Goal: Information Seeking & Learning: Learn about a topic

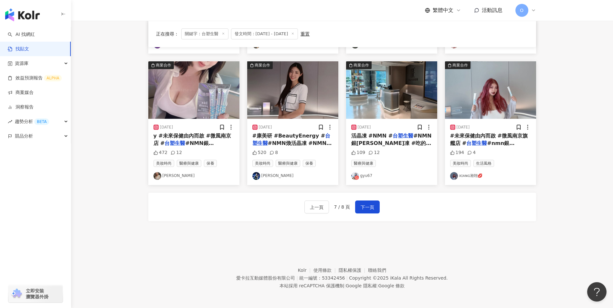
click at [223, 32] on icon at bounding box center [223, 33] width 3 height 3
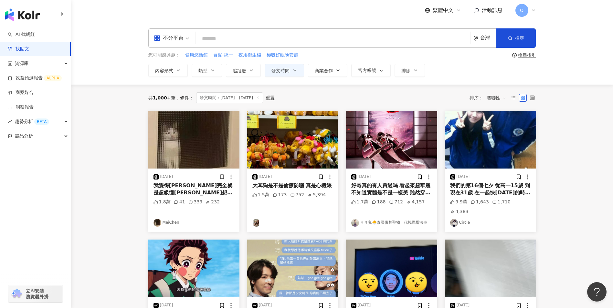
click at [339, 38] on input "search" at bounding box center [334, 39] width 270 height 14
paste input "**"
type input "**"
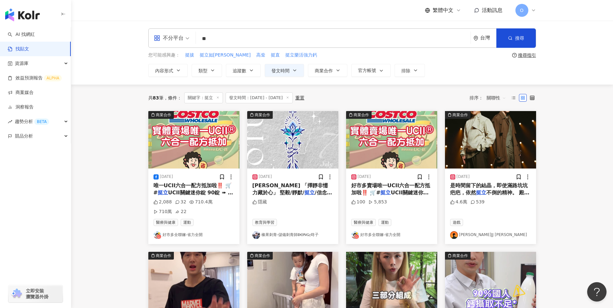
click at [186, 186] on span "唯一UCII六合一配方抵加啦‼️ 🛒#" at bounding box center [193, 189] width 78 height 13
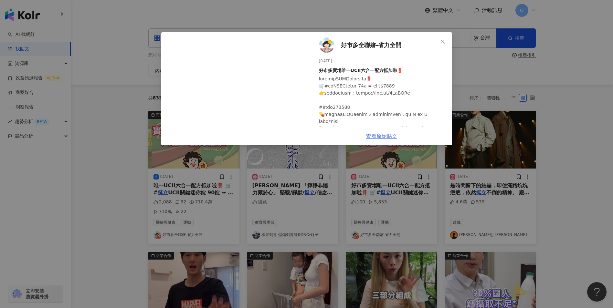
click at [378, 136] on link "查看原始貼文" at bounding box center [381, 136] width 31 height 6
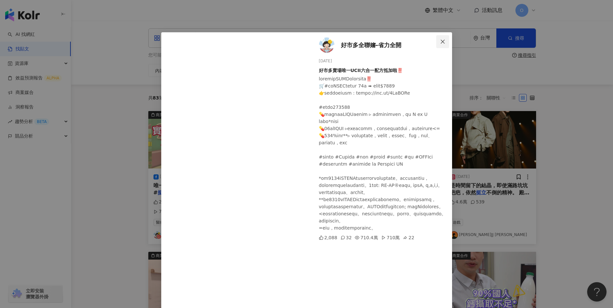
click at [443, 39] on span "Close" at bounding box center [442, 41] width 13 height 5
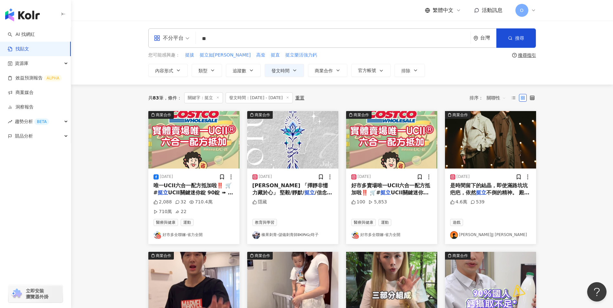
click at [290, 195] on span "/信念 勇敢的人不需要大聲張揚 真正" at bounding box center [293, 200] width 80 height 21
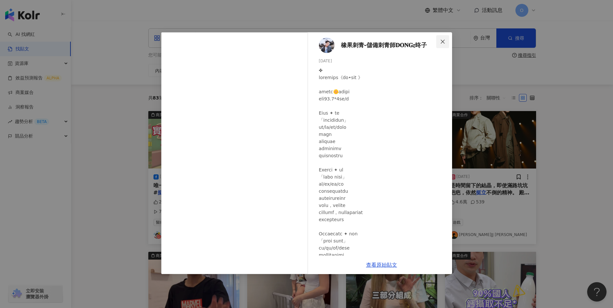
click at [446, 39] on span "Close" at bounding box center [442, 41] width 13 height 5
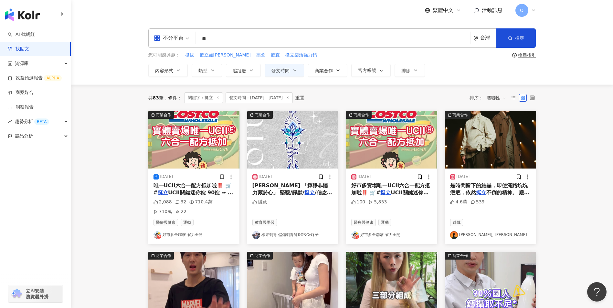
click at [382, 188] on span "好市多賣場唯一UCII六合一配方抵加啦‼️ 🛒#" at bounding box center [390, 189] width 79 height 13
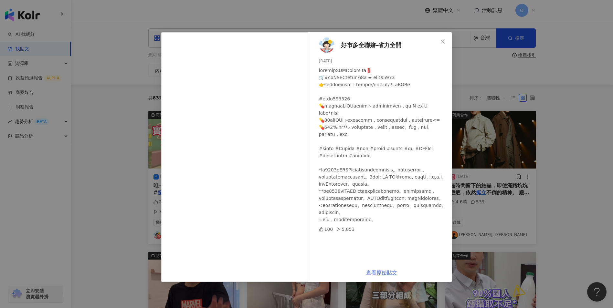
click at [375, 271] on link "查看原始貼文" at bounding box center [381, 273] width 31 height 6
click at [439, 38] on button "Close" at bounding box center [442, 41] width 13 height 13
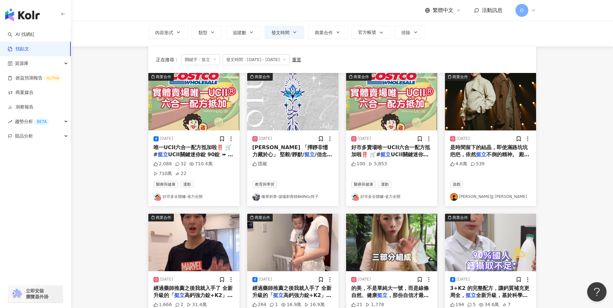
scroll to position [97, 0]
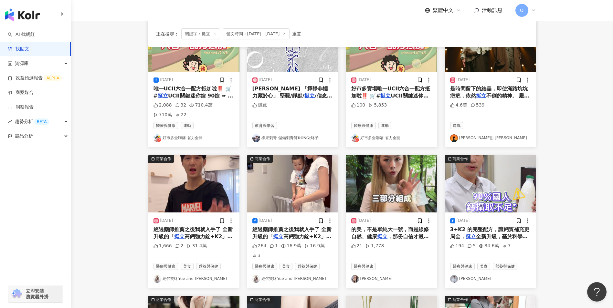
click at [195, 228] on span "經過藥師推薦之後我就入手了 全新升級的「" at bounding box center [194, 233] width 80 height 13
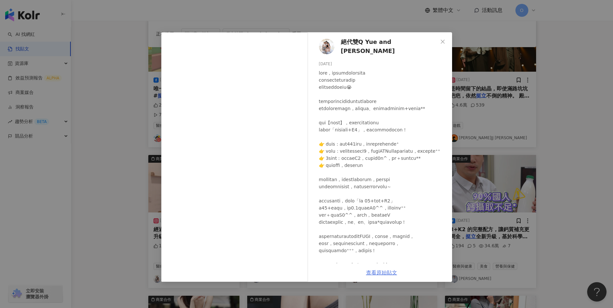
click at [372, 271] on link "查看原始貼文" at bounding box center [381, 273] width 31 height 6
click at [443, 42] on icon "close" at bounding box center [443, 41] width 4 height 4
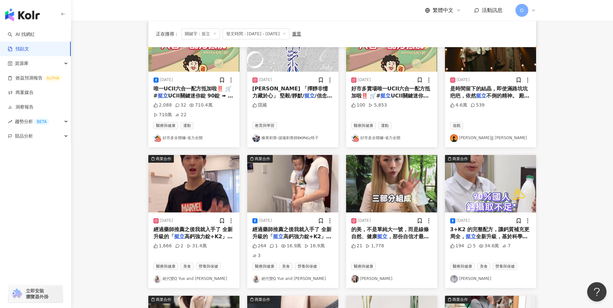
click at [293, 232] on span "經過藥師推薦之後我就入手了 全新升級的「" at bounding box center [293, 233] width 80 height 13
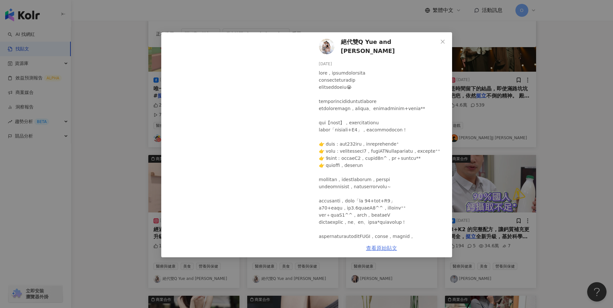
click at [376, 247] on link "查看原始貼文" at bounding box center [381, 248] width 31 height 6
click at [443, 36] on button "Close" at bounding box center [442, 41] width 13 height 13
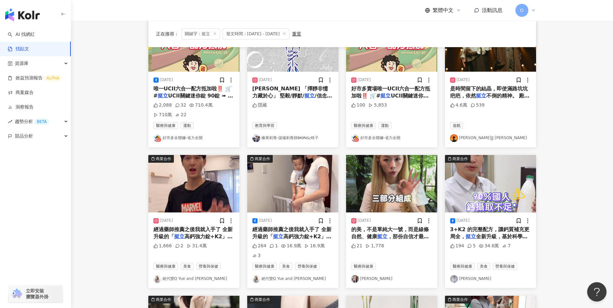
click at [396, 238] on span "，那份自信才最動人。 ✨ 今天就問" at bounding box center [390, 240] width 78 height 13
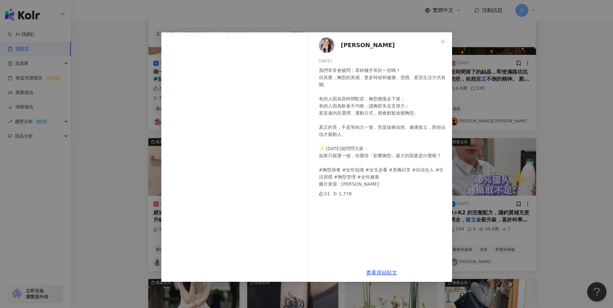
scroll to position [129, 0]
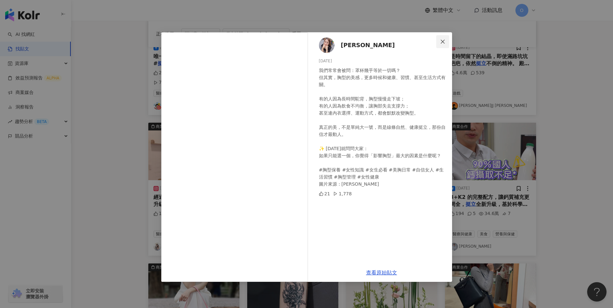
drag, startPoint x: 441, startPoint y: 41, endPoint x: 453, endPoint y: 73, distance: 33.9
click at [441, 41] on icon "close" at bounding box center [442, 41] width 5 height 5
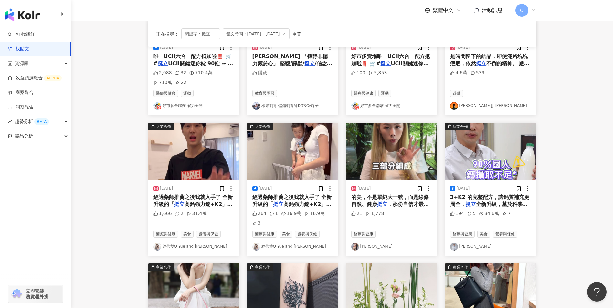
click at [486, 202] on span "全新升級，基於科學設計配方，除了鈣+" at bounding box center [489, 207] width 78 height 13
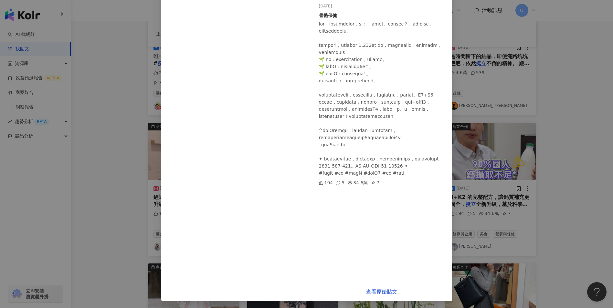
scroll to position [56, 0]
click at [383, 288] on link "查看原始貼文" at bounding box center [381, 291] width 31 height 6
click at [473, 15] on div "林宗諭 2025/8/27 骨骼保健 194 5 34.6萬 7 查看原始貼文" at bounding box center [306, 154] width 613 height 308
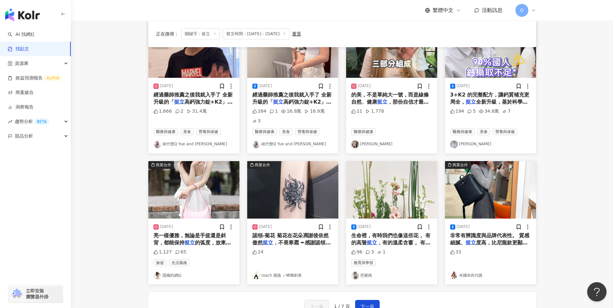
scroll to position [259, 0]
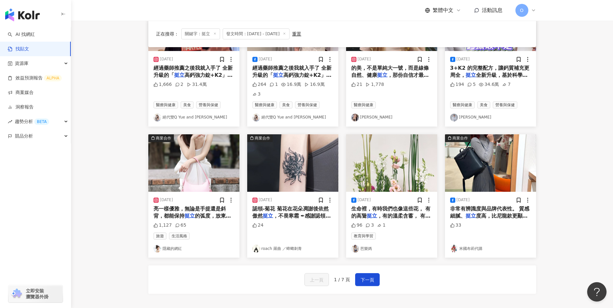
click at [182, 206] on span "亮一樣優雅，無論是手提還是斜背，都能保持" at bounding box center [190, 212] width 72 height 13
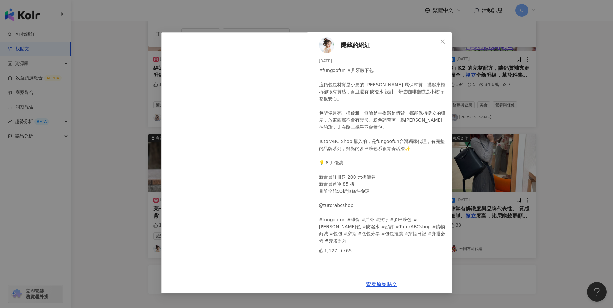
click at [512, 141] on div "隱藏的網紅 2025/8/19 #fungoofun #月牙腋下包 這顆包包材質是少見的 EVA 環保材質，摸起來輕巧卻很有質感，而且還有 防潑水 設計，帶去…" at bounding box center [306, 154] width 613 height 308
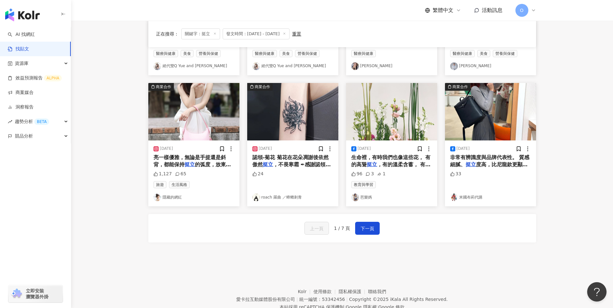
scroll to position [323, 0]
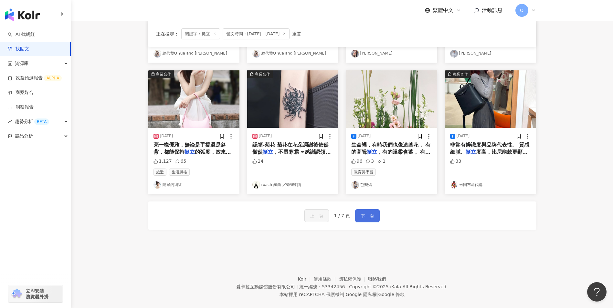
click at [368, 212] on span "下一頁" at bounding box center [368, 216] width 14 height 8
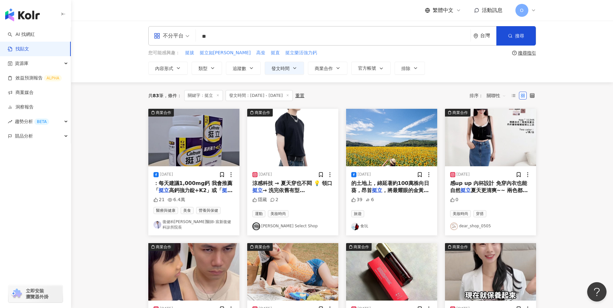
scroll to position [0, 0]
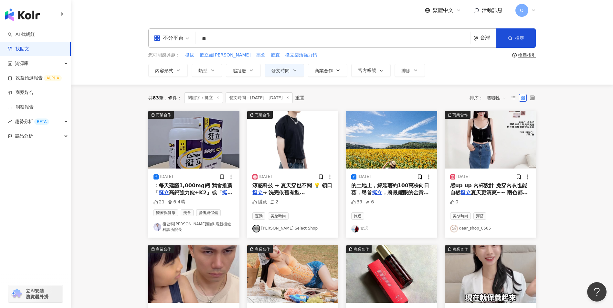
click at [187, 185] on span "：每天建議1,000mg鈣 我會推薦「" at bounding box center [193, 189] width 79 height 13
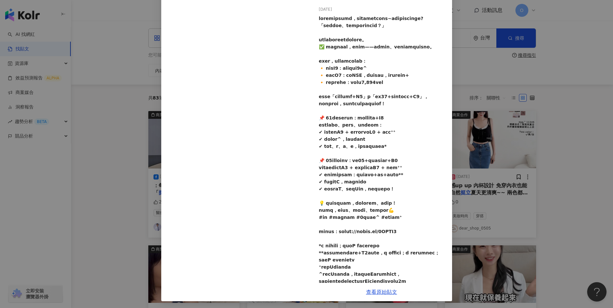
scroll to position [56, 0]
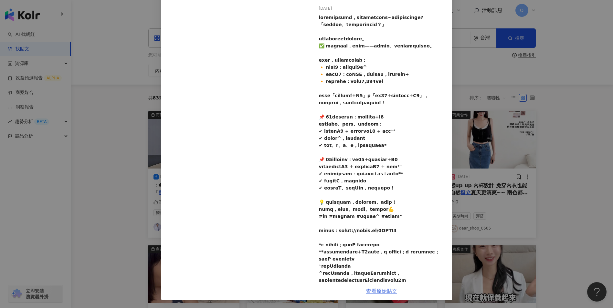
click at [376, 294] on link "查看原始貼文" at bounding box center [381, 291] width 31 height 6
click at [381, 293] on link "查看原始貼文" at bounding box center [381, 291] width 31 height 6
click at [472, 57] on div "復健科林羿辰醫師-宸新復健科診所院長 2025/8/20 21 6.4萬 查看原始貼文" at bounding box center [306, 154] width 613 height 308
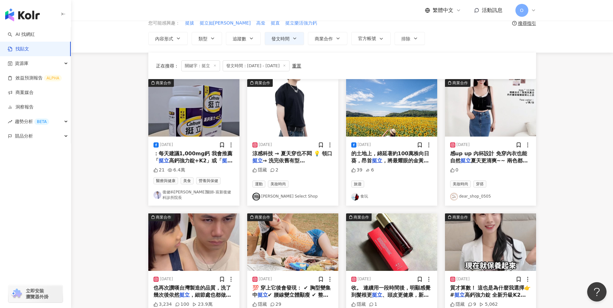
scroll to position [97, 0]
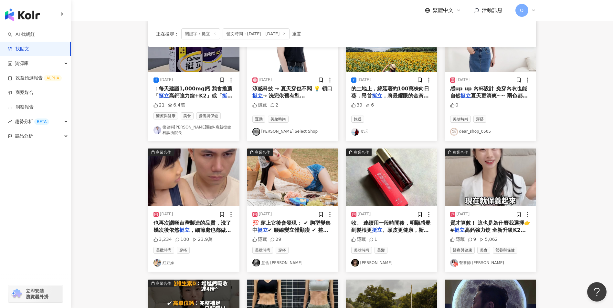
click at [200, 220] on span "也再次讚嘆台灣製造的品質，洗了幾次後依然" at bounding box center [193, 226] width 78 height 13
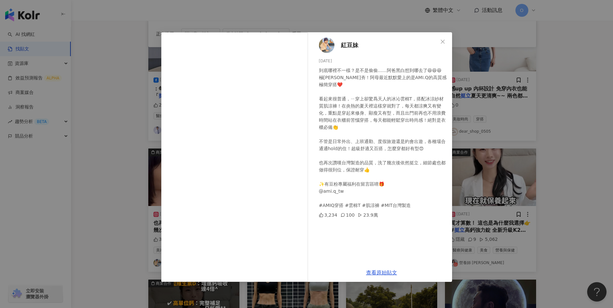
click at [513, 117] on div "紅豆妹 2025/8/31 到底哪裡不一樣？是不是偷偷……阿爸黑白想到哪去了😆😆😆 極簡風正夯！阿母最近默默愛上的是AMI.Q的高質感極簡穿搭❤️ 看起來很普…" at bounding box center [306, 154] width 613 height 308
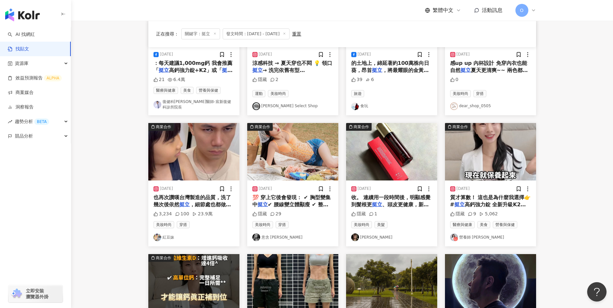
scroll to position [162, 0]
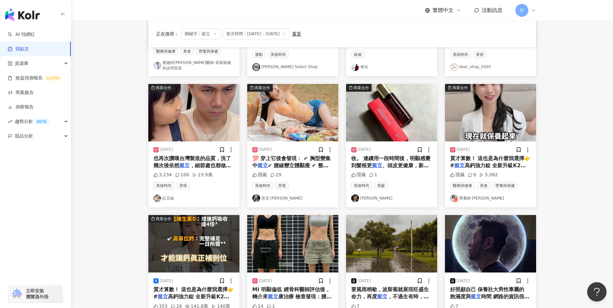
click at [477, 163] on span "高鈣強力錠 全新升級K2配方^^ 不" at bounding box center [488, 169] width 76 height 13
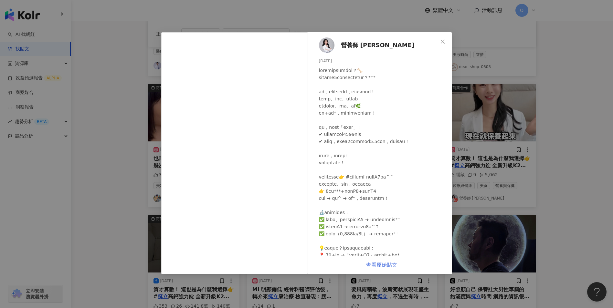
click at [381, 265] on link "查看原始貼文" at bounding box center [381, 265] width 31 height 6
click at [439, 41] on span "Close" at bounding box center [442, 41] width 13 height 5
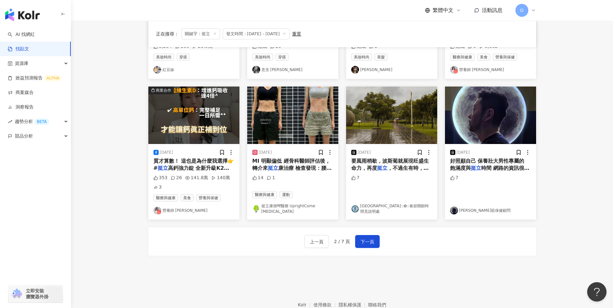
scroll to position [291, 0]
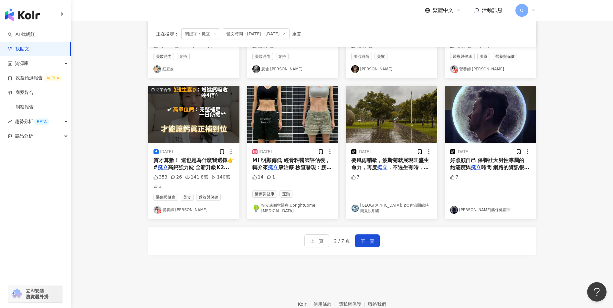
click at [211, 175] on icon at bounding box center [213, 177] width 5 height 5
click at [201, 166] on span "高鈣強力錠 全新升級K2配方^^ 不" at bounding box center [192, 171] width 76 height 13
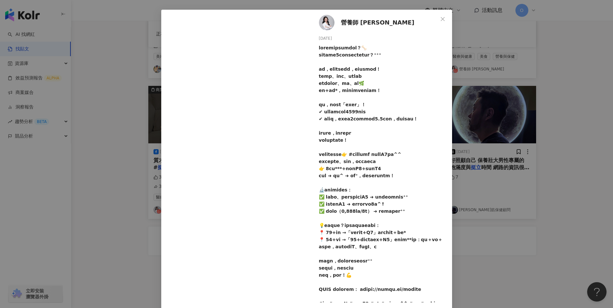
scroll to position [43, 0]
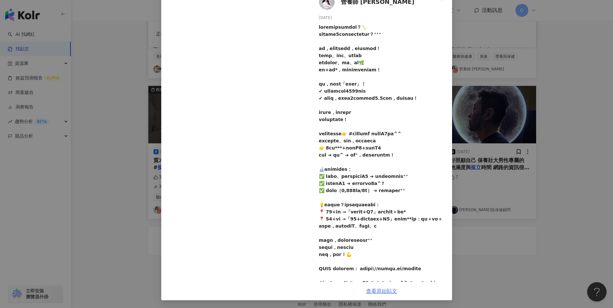
click at [383, 291] on link "查看原始貼文" at bounding box center [381, 291] width 31 height 6
click at [486, 80] on div "營養師 張語希 2025/8/22 353 26 141.8萬 140萬 3 查看原始貼文" at bounding box center [306, 154] width 613 height 308
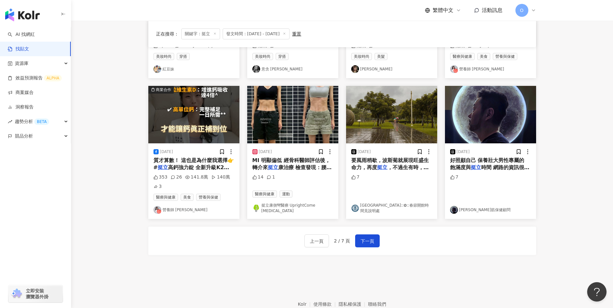
drag, startPoint x: 370, startPoint y: 239, endPoint x: 361, endPoint y: 218, distance: 22.8
click at [369, 239] on span "下一頁" at bounding box center [368, 242] width 14 height 8
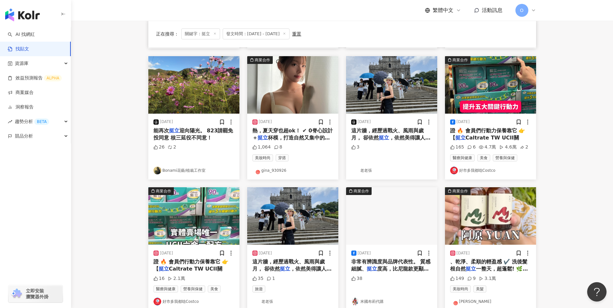
scroll to position [194, 0]
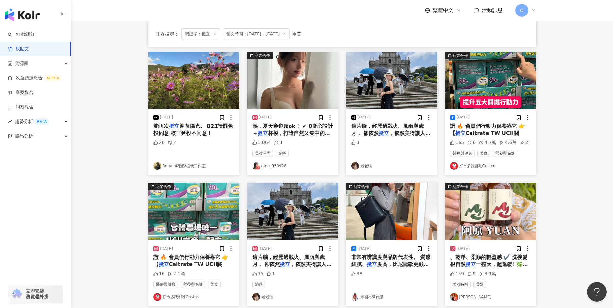
click at [486, 123] on span "證 🔥 會員們行動力保養靠它 👉【" at bounding box center [487, 129] width 75 height 13
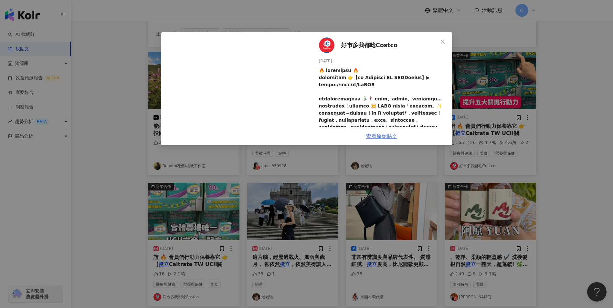
click at [392, 135] on link "查看原始貼文" at bounding box center [381, 136] width 31 height 6
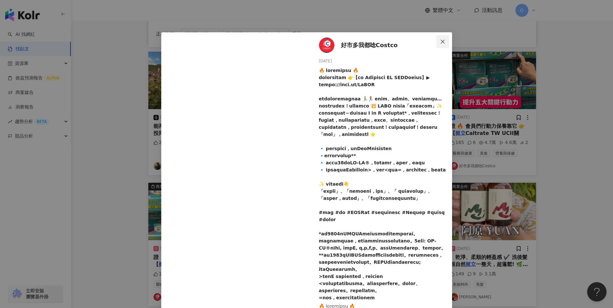
click at [440, 39] on icon "close" at bounding box center [442, 41] width 5 height 5
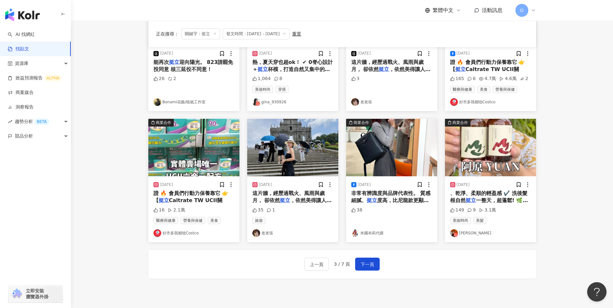
scroll to position [259, 0]
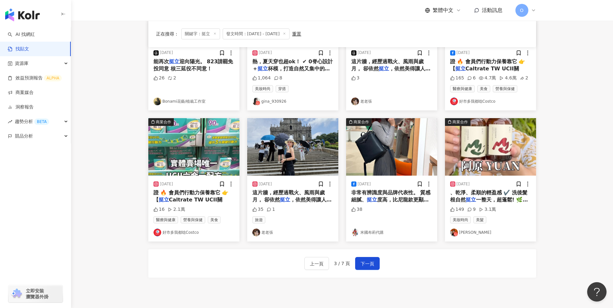
click at [223, 207] on div "16 2.1萬" at bounding box center [194, 210] width 81 height 6
click at [202, 192] on span "證 🔥 會員們行動力保養靠它 👉【" at bounding box center [191, 196] width 75 height 13
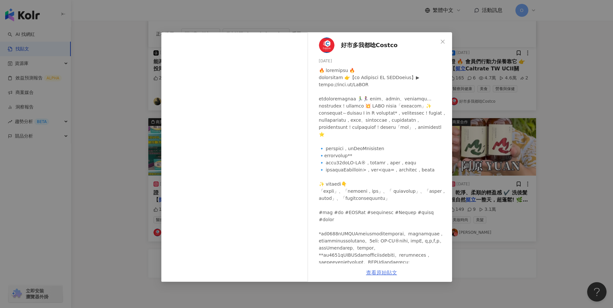
click at [376, 146] on div at bounding box center [383, 184] width 128 height 235
click at [378, 274] on link "查看原始貼文" at bounding box center [381, 273] width 31 height 6
click at [443, 38] on button "Close" at bounding box center [442, 41] width 13 height 13
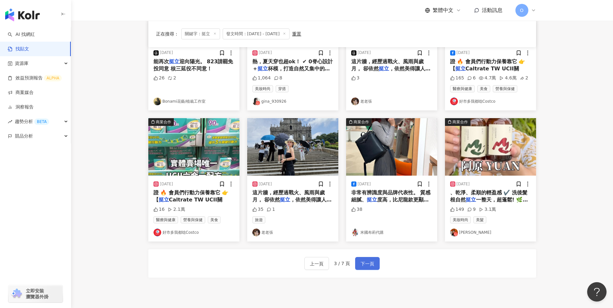
click at [365, 264] on span "下一頁" at bounding box center [368, 264] width 14 height 8
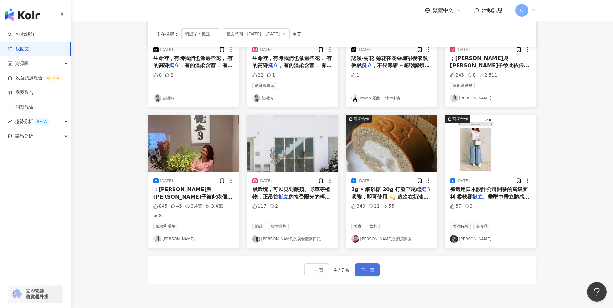
click at [368, 267] on span "下一頁" at bounding box center [368, 271] width 14 height 8
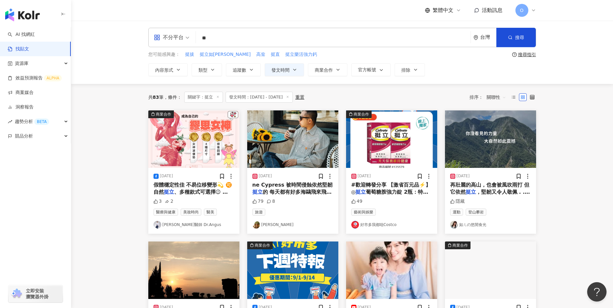
scroll to position [0, 0]
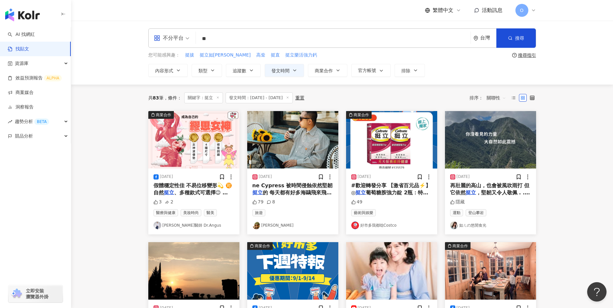
click at [385, 187] on span "#歡迎轉發分享 【激省百元品⚡️】 ◎" at bounding box center [391, 189] width 80 height 13
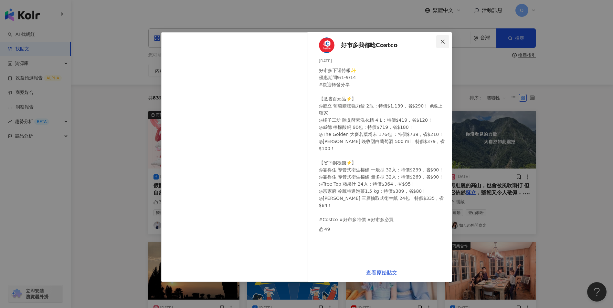
click at [444, 42] on icon "close" at bounding box center [442, 41] width 5 height 5
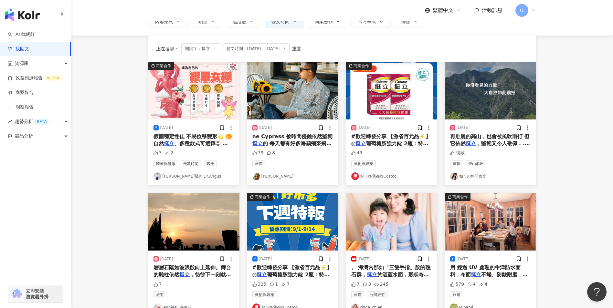
scroll to position [129, 0]
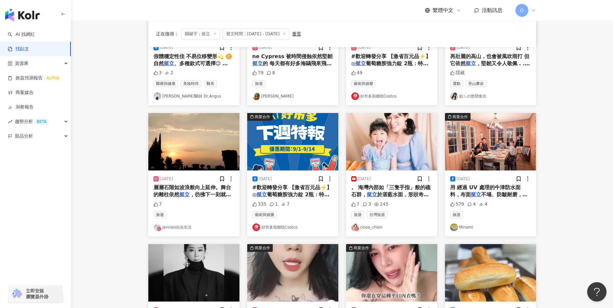
click at [295, 194] on span "葡萄糖胺強力錠 2瓶：特價$1,1" at bounding box center [291, 198] width 77 height 13
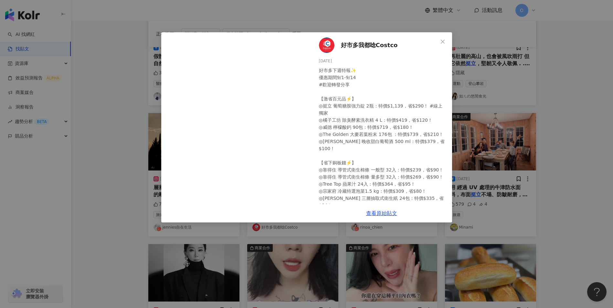
click at [434, 42] on div "好市多我都唸Costco 2025/8/31 好市多下週特報✨ 優惠期間9/1-9/14 #歡迎轉發分享 【激省百元品⚡️】 ◎挺立 葡萄糖胺強力錠 2瓶：特…" at bounding box center [381, 118] width 141 height 172
click at [445, 42] on icon "close" at bounding box center [442, 41] width 5 height 5
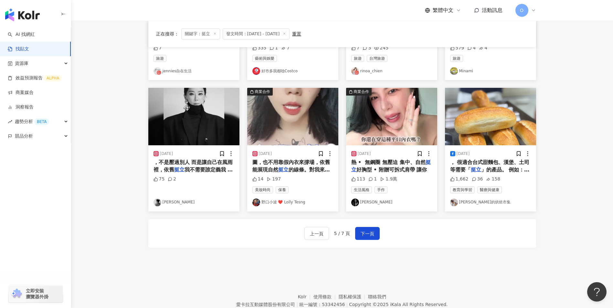
scroll to position [291, 0]
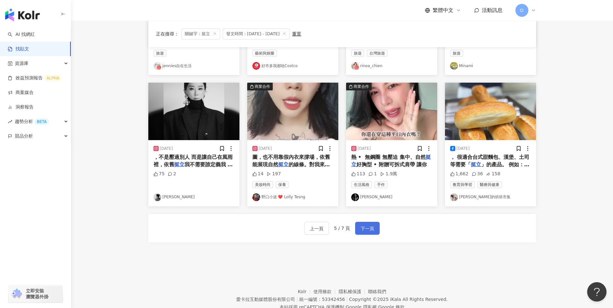
click at [377, 228] on button "下一頁" at bounding box center [367, 228] width 25 height 13
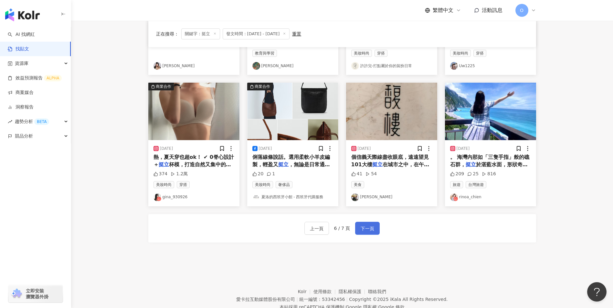
click at [361, 228] on span "下一頁" at bounding box center [368, 229] width 14 height 8
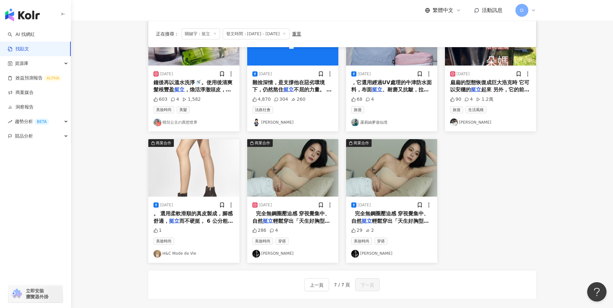
scroll to position [296, 0]
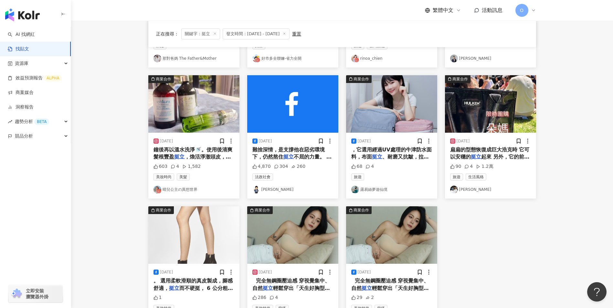
click at [216, 34] on icon at bounding box center [214, 33] width 3 height 3
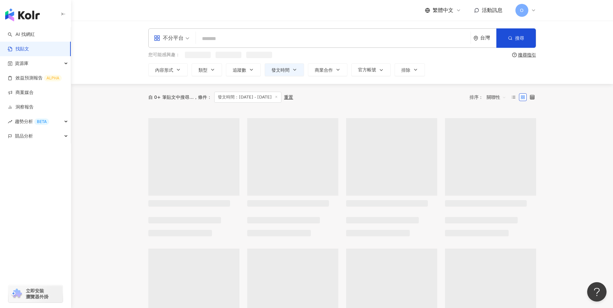
click at [219, 38] on input "search" at bounding box center [334, 39] width 270 height 14
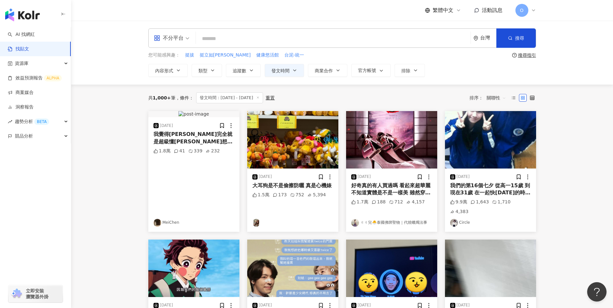
paste input "****"
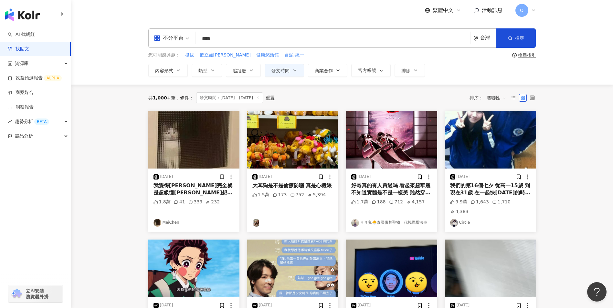
type input "****"
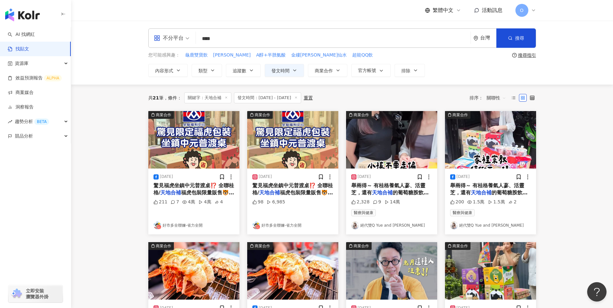
click at [209, 188] on span "驚見福虎坐鎮中元普渡桌⁉️ 全聯桂格/" at bounding box center [194, 189] width 81 height 13
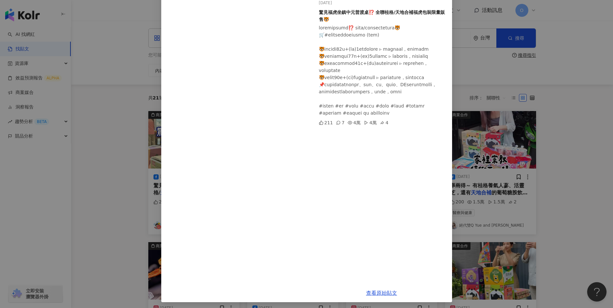
scroll to position [60, 0]
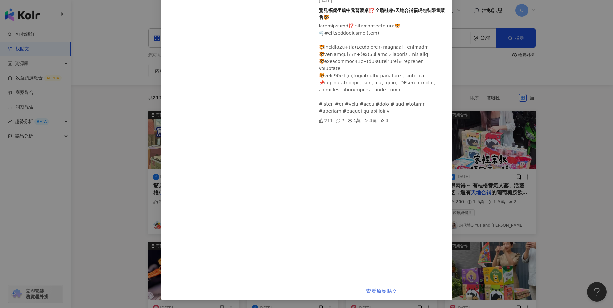
click at [379, 290] on link "查看原始貼文" at bounding box center [381, 291] width 31 height 6
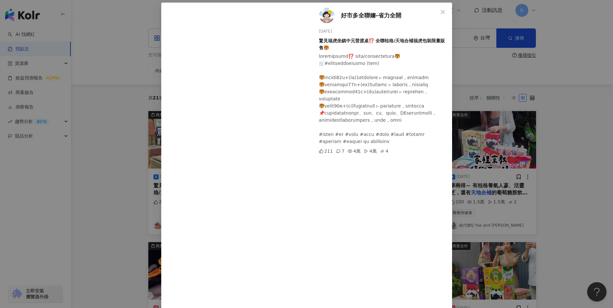
scroll to position [0, 0]
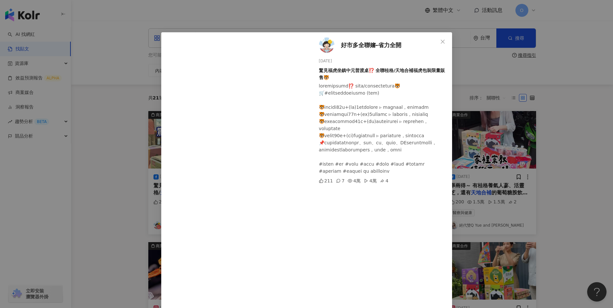
click at [436, 37] on button "Close" at bounding box center [442, 41] width 13 height 13
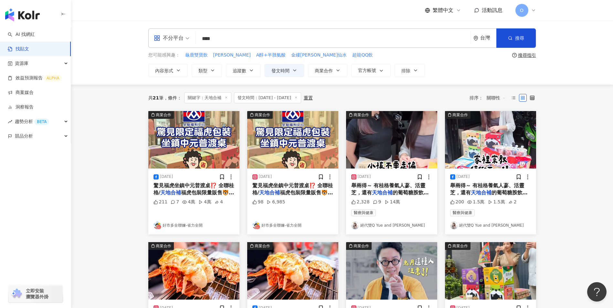
click at [294, 191] on span "福虎包裝限量販售🐯 🛒#桂格" at bounding box center [293, 196] width 81 height 13
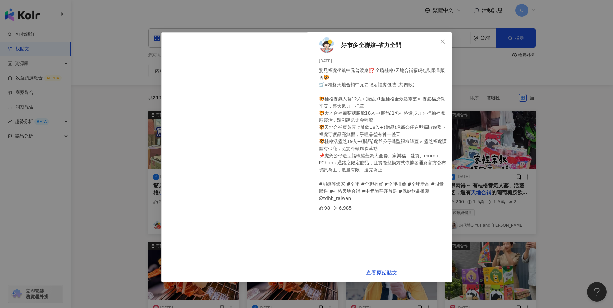
click at [378, 149] on div "驚見福虎坐鎮中元普渡桌⁉️ 全聯桂格/天地合補福虎包裝限量販售🐯 🛒#桂格天地合補中元節限定福虎包裝 (共四款) ​ 🐯桂格養氣人蔘12入+(贈品)1瓶桂格全…" at bounding box center [383, 134] width 128 height 135
click at [386, 273] on link "查看原始貼文" at bounding box center [381, 273] width 31 height 6
click at [441, 43] on icon "close" at bounding box center [442, 41] width 5 height 5
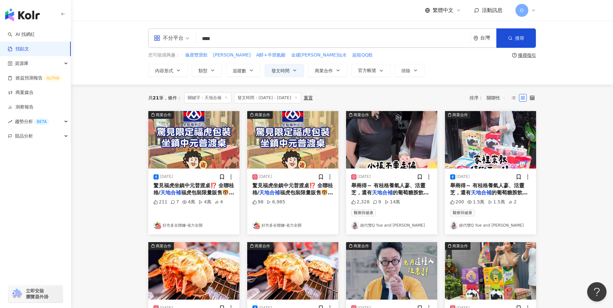
click at [403, 190] on span "的葡萄糖胺飲跟葉黃素功能飲，保健" at bounding box center [390, 196] width 78 height 13
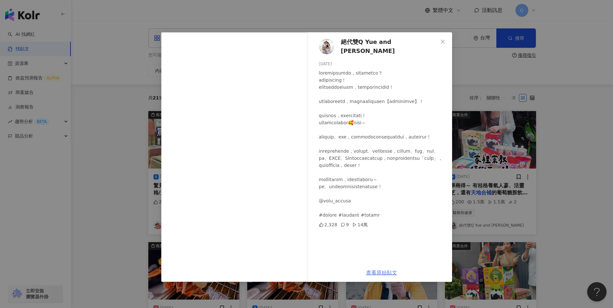
click at [386, 273] on link "查看原始貼文" at bounding box center [381, 273] width 31 height 6
drag, startPoint x: 410, startPoint y: 41, endPoint x: 341, endPoint y: 46, distance: 69.0
click at [341, 46] on div "絕代雙Q Yue and Wei 2025/8/19 2,328 9 14萬" at bounding box center [381, 147] width 141 height 231
copy span "絕代雙Q Yue and [PERSON_NAME]"
click at [446, 44] on span "Close" at bounding box center [442, 41] width 13 height 5
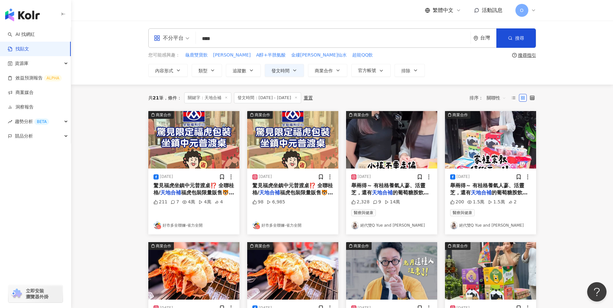
click at [483, 188] on span "舉兩得～ 有桂格養氣人蔘、活靈芝，還有" at bounding box center [487, 189] width 74 height 13
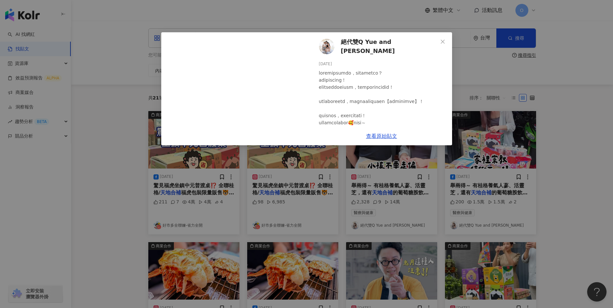
click at [385, 141] on div "查看原始貼文" at bounding box center [381, 136] width 141 height 18
click at [379, 139] on link "查看原始貼文" at bounding box center [381, 136] width 31 height 6
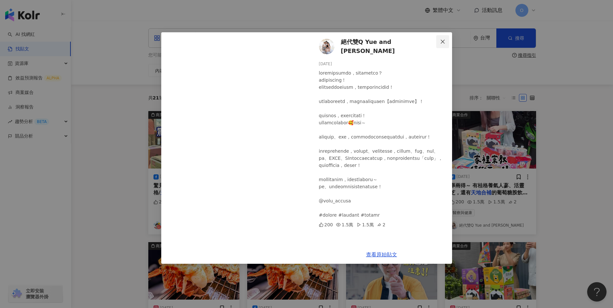
click at [443, 39] on icon "close" at bounding box center [442, 41] width 5 height 5
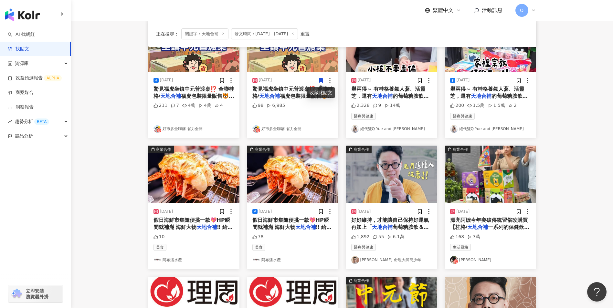
scroll to position [97, 0]
click at [177, 226] on span "假日海鮮市集隨便挑一款💖HP瞬間就補滿 海鮮大物" at bounding box center [192, 223] width 77 height 13
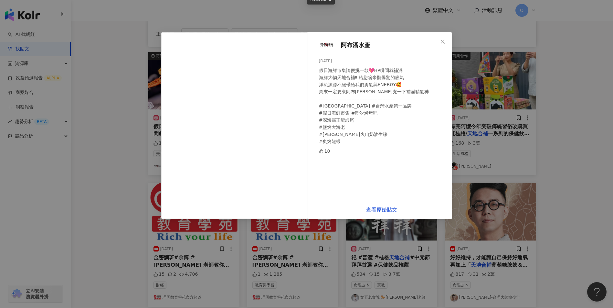
scroll to position [194, 0]
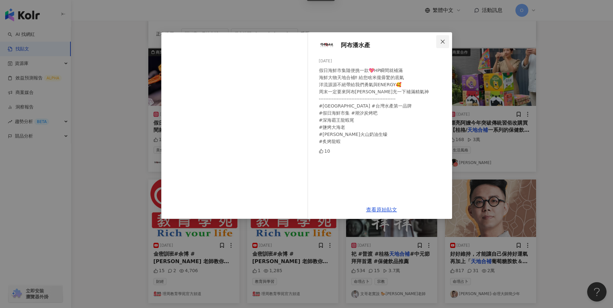
click at [440, 39] on span "Close" at bounding box center [442, 41] width 13 height 5
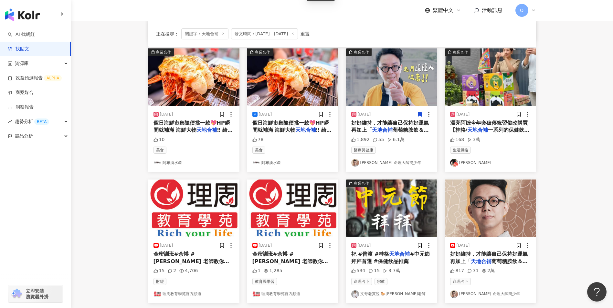
click at [387, 127] on mark "天地合補" at bounding box center [382, 130] width 21 height 6
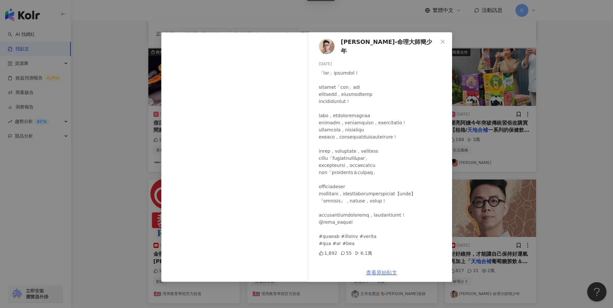
click at [379, 272] on link "查看原始貼文" at bounding box center [381, 273] width 31 height 6
click at [442, 41] on icon "close" at bounding box center [442, 41] width 5 height 5
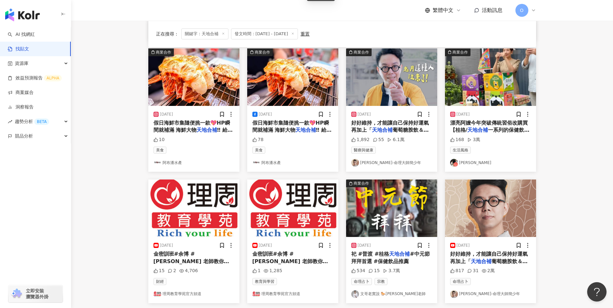
click at [507, 129] on span "一系列的保健飲品】輕鬆卻隆重慶讚" at bounding box center [490, 133] width 80 height 13
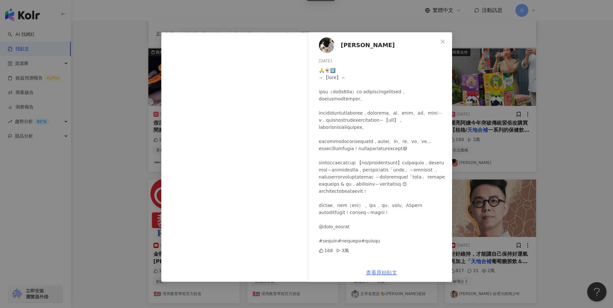
click at [389, 274] on link "查看原始貼文" at bounding box center [381, 273] width 31 height 6
click at [438, 42] on span "Close" at bounding box center [442, 41] width 13 height 5
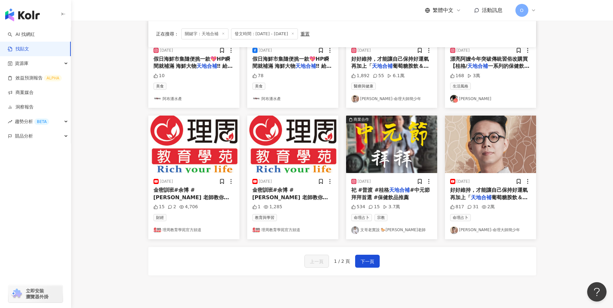
scroll to position [259, 0]
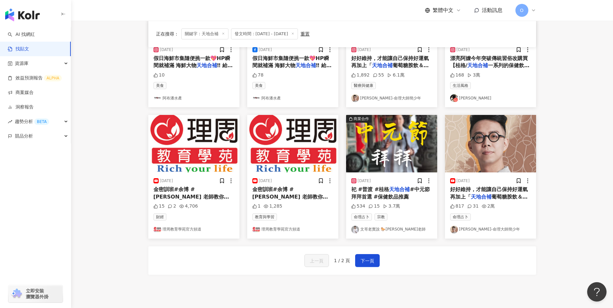
click at [211, 201] on span "法 找出最佳買點! 🌟[PERSON_NAME]" at bounding box center [191, 207] width 74 height 13
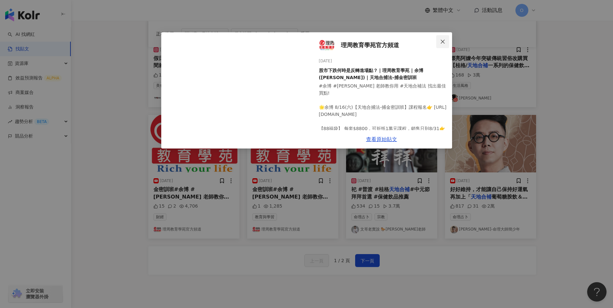
click at [443, 38] on button "Close" at bounding box center [442, 41] width 13 height 13
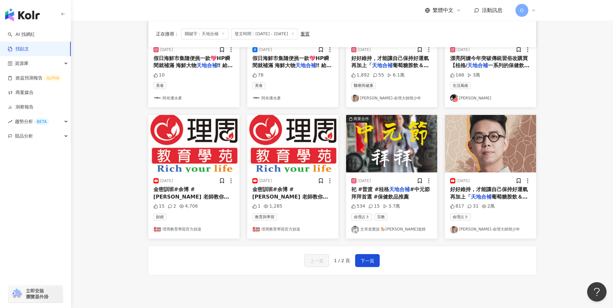
click at [398, 193] on mark "天地合補" at bounding box center [399, 190] width 21 height 6
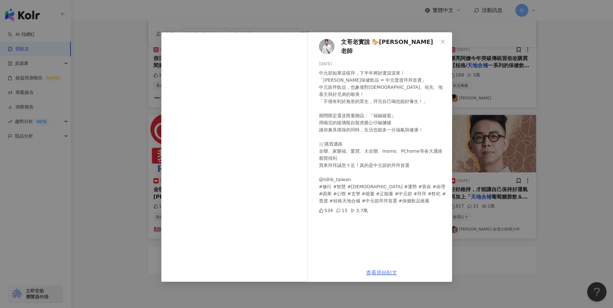
click at [392, 273] on link "查看原始貼文" at bounding box center [381, 273] width 31 height 6
click at [442, 42] on icon "close" at bounding box center [442, 41] width 5 height 5
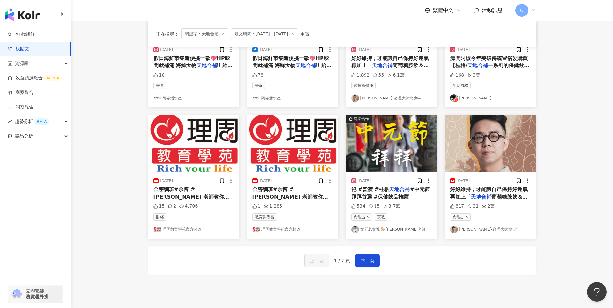
click at [501, 195] on span "葡萄糖胺飲＆葉黃素功能飲」 中" at bounding box center [489, 200] width 78 height 13
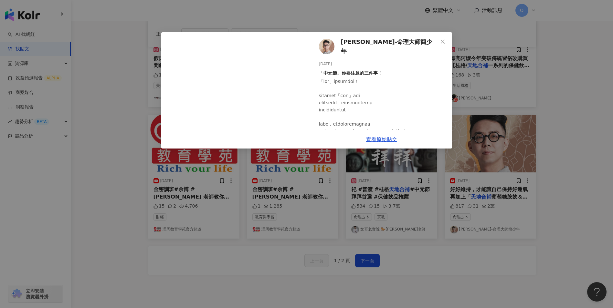
click at [457, 231] on div "桃桃喜-命理大師簡少年 2025/8/15 「中元節」你要注意的三件事！ 817 31 2萬 查看原始貼文" at bounding box center [306, 154] width 613 height 308
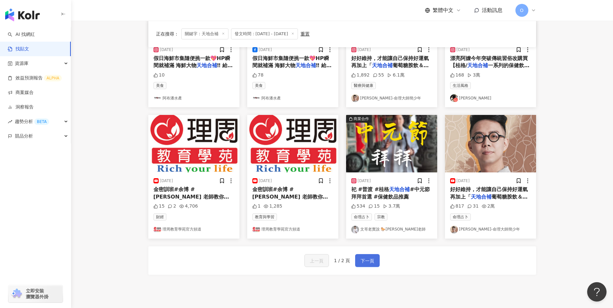
click at [362, 263] on span "下一頁" at bounding box center [368, 261] width 14 height 8
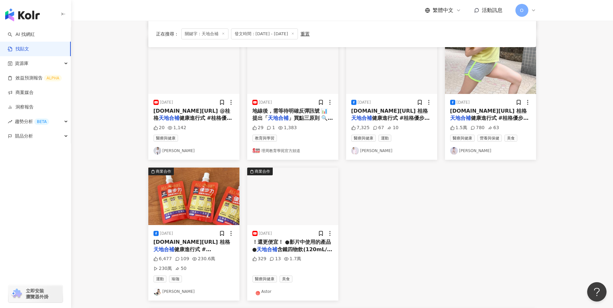
scroll to position [0, 0]
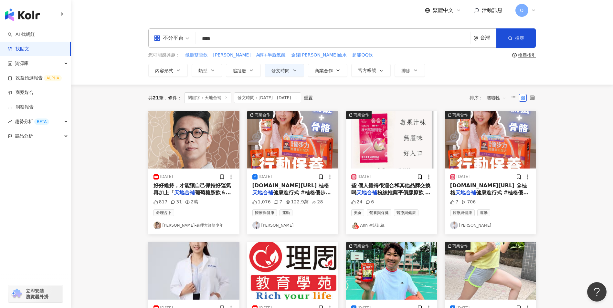
click at [191, 192] on mark "天地合補" at bounding box center [184, 193] width 21 height 6
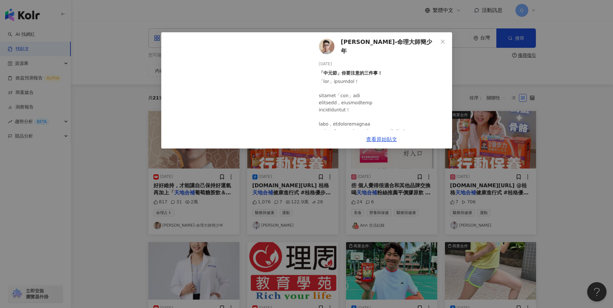
drag, startPoint x: 317, startPoint y: 179, endPoint x: 317, endPoint y: 201, distance: 22.3
click at [317, 180] on div "桃桃喜-命理大師簡少年 2025/8/15 「中元節」你要注意的三件事！ 817 31 2萬 查看原始貼文" at bounding box center [306, 154] width 613 height 308
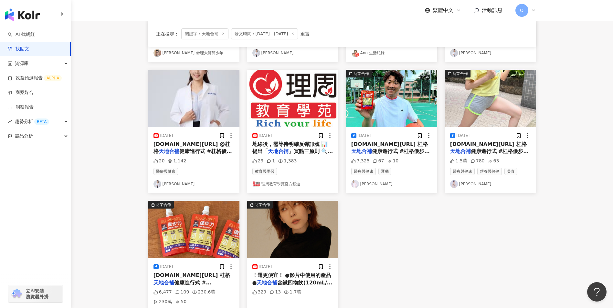
scroll to position [226, 0]
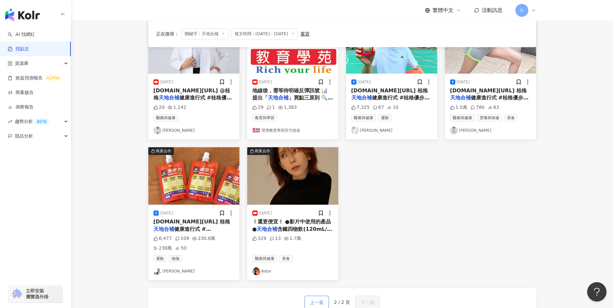
click at [319, 304] on span "上一頁" at bounding box center [317, 303] width 14 height 8
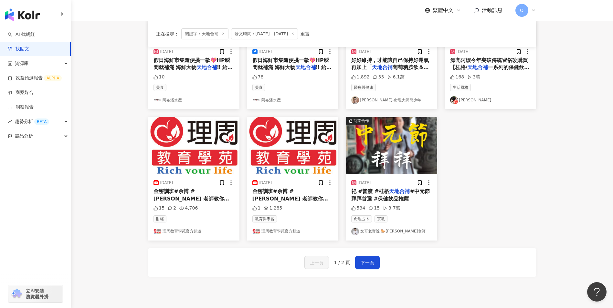
scroll to position [313, 0]
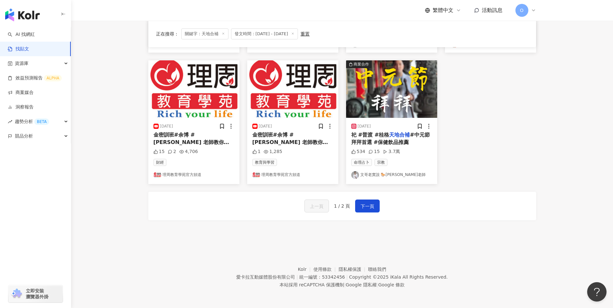
click at [376, 134] on span "祀 #普渡 #桂格" at bounding box center [370, 135] width 38 height 6
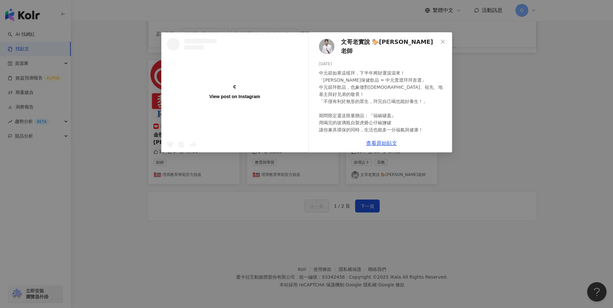
click at [533, 173] on div "View post on Instagram 文哥老實說 🐎Andy老師 2025/8/21 中元節如果這樣拜，下半年將財運滾滾來！ 「桂格保健飲品 = 中元…" at bounding box center [306, 154] width 613 height 308
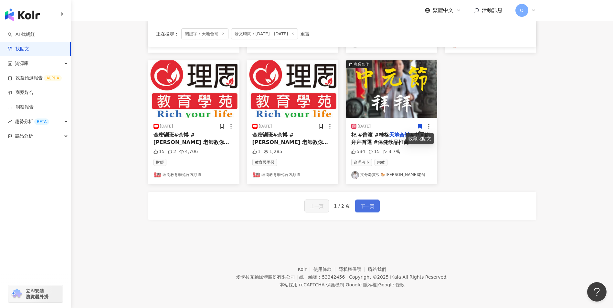
click at [367, 207] on span "下一頁" at bounding box center [368, 207] width 14 height 8
click at [361, 204] on span "下一頁" at bounding box center [368, 207] width 14 height 8
click at [369, 206] on span "下一頁" at bounding box center [368, 207] width 14 height 8
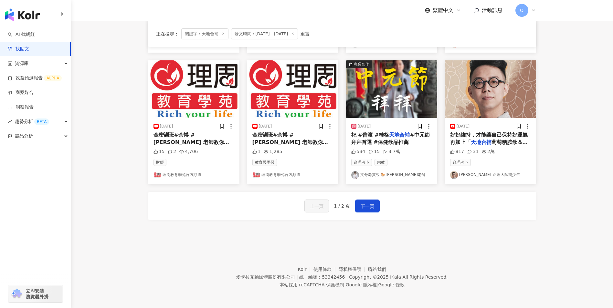
click at [488, 140] on mark "天地合補" at bounding box center [481, 142] width 21 height 6
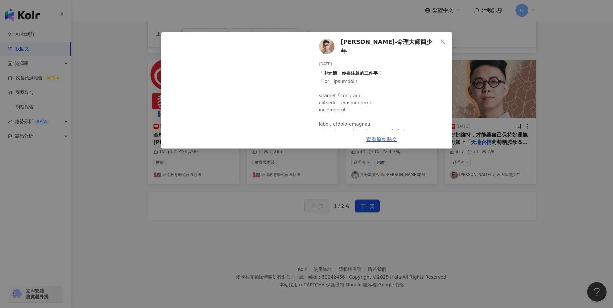
click at [380, 138] on link "查看原始貼文" at bounding box center [381, 139] width 31 height 6
click at [440, 44] on icon "close" at bounding box center [442, 41] width 5 height 5
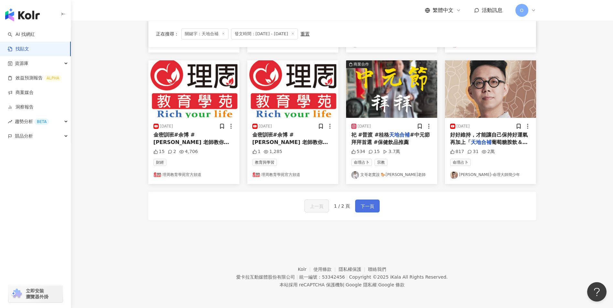
click at [362, 205] on span "下一頁" at bounding box center [368, 207] width 14 height 8
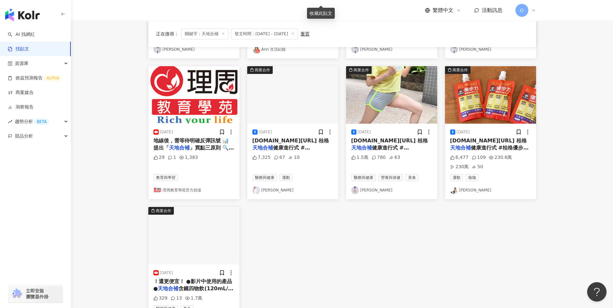
scroll to position [194, 0]
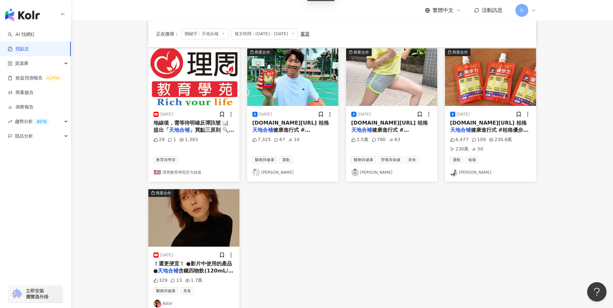
click at [223, 35] on icon at bounding box center [223, 33] width 3 height 3
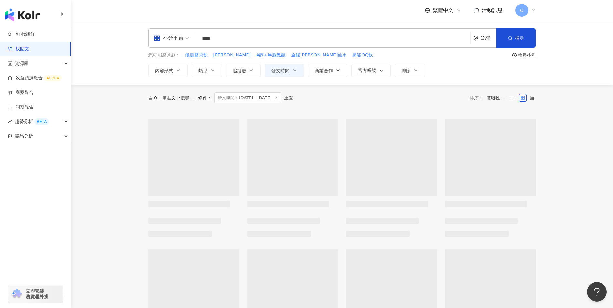
click at [232, 37] on input "****" at bounding box center [334, 39] width 270 height 14
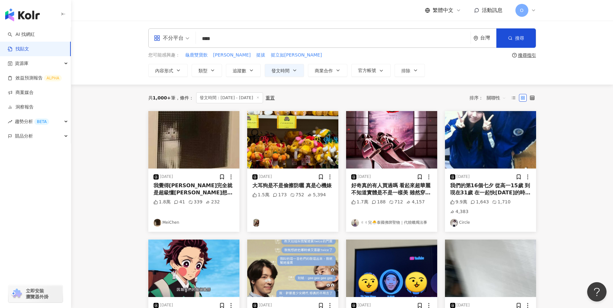
drag, startPoint x: 237, startPoint y: 39, endPoint x: 193, endPoint y: 45, distance: 45.0
click at [193, 45] on div "不分平台 天地合補 **** 台灣 搜尋" at bounding box center [342, 37] width 388 height 19
paste input "*"
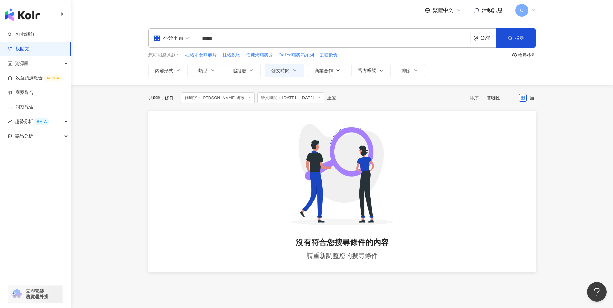
click at [210, 41] on input "*****" at bounding box center [334, 39] width 270 height 14
type input "***"
click at [245, 98] on line at bounding box center [246, 98] width 2 height 2
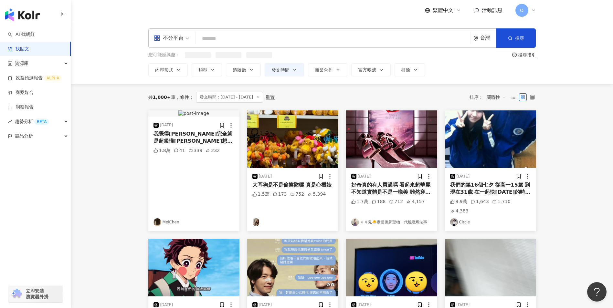
click at [216, 40] on input "search" at bounding box center [334, 39] width 270 height 14
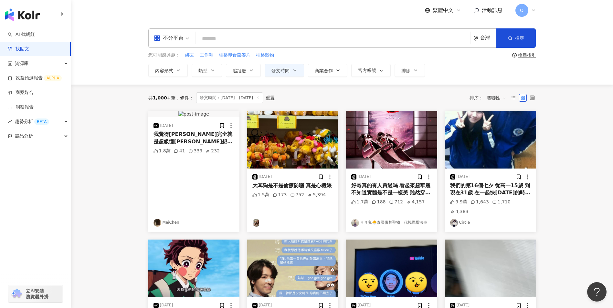
paste input "***"
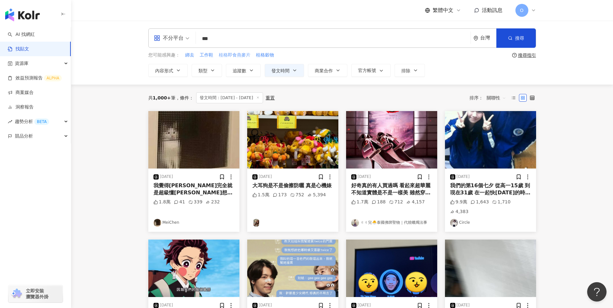
type input "***"
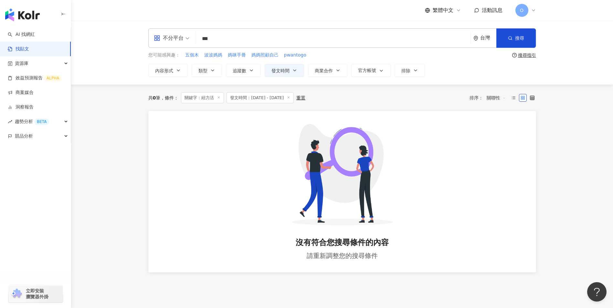
click at [221, 98] on icon at bounding box center [218, 97] width 3 height 3
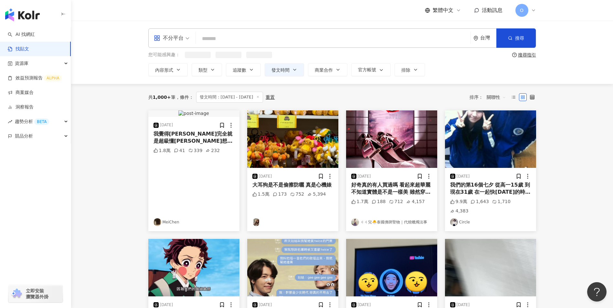
click at [215, 40] on input "search" at bounding box center [334, 39] width 270 height 14
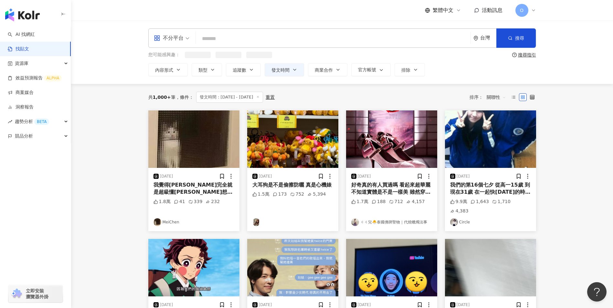
paste input "***"
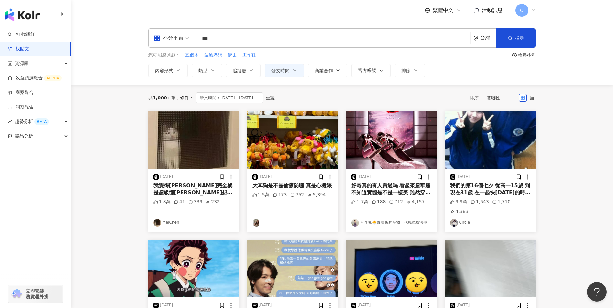
type input "***"
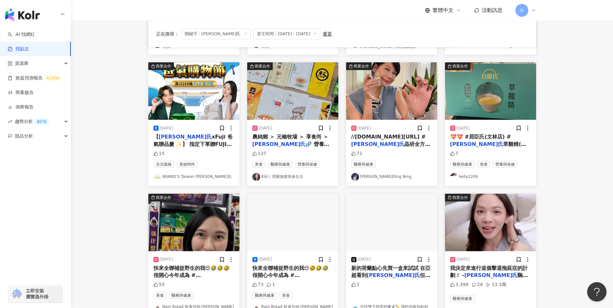
scroll to position [259, 0]
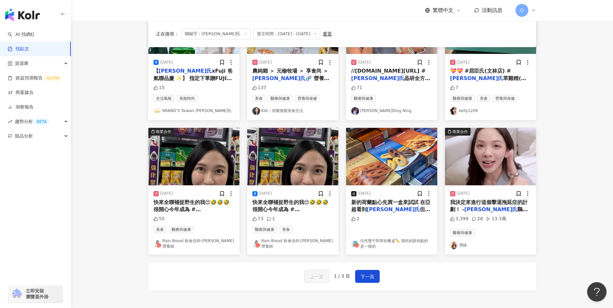
click at [185, 203] on span "快來全聯補捉野生的我😍🤣🤣🤣 很開心今年成為 #" at bounding box center [192, 205] width 77 height 13
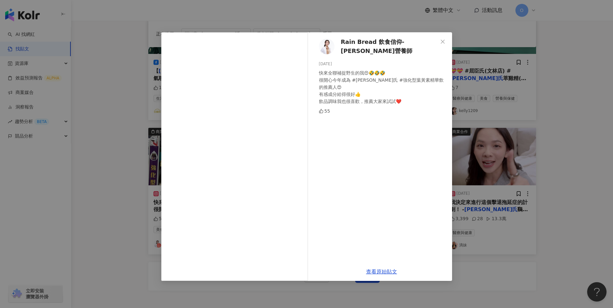
click at [445, 42] on icon "close" at bounding box center [442, 41] width 5 height 5
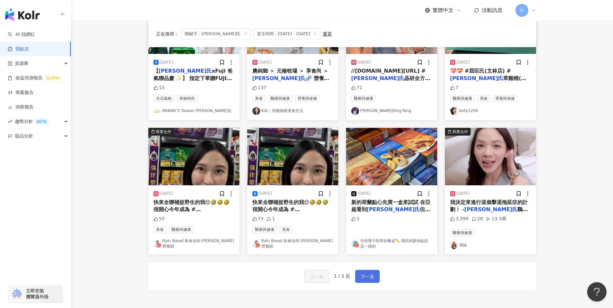
click at [367, 273] on span "下一頁" at bounding box center [368, 277] width 14 height 8
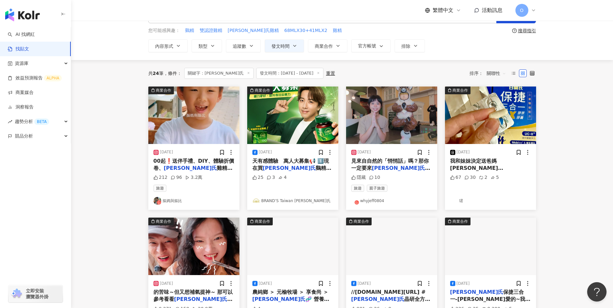
scroll to position [0, 0]
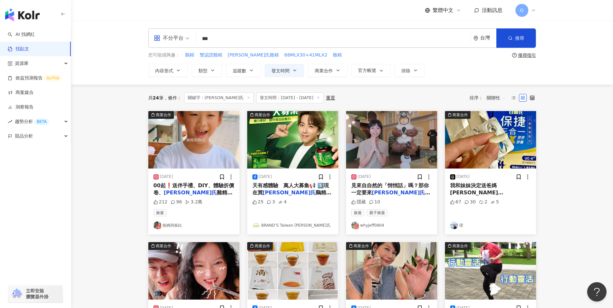
click at [481, 188] on span "我和妹妹決定送爸媽[PERSON_NAME][PERSON_NAME]按摩椅跟" at bounding box center [484, 193] width 69 height 21
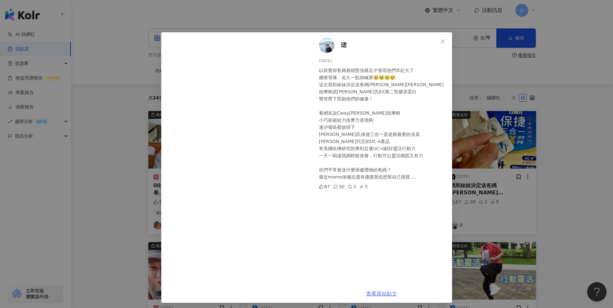
click at [370, 296] on link "查看原始貼文" at bounding box center [381, 294] width 31 height 6
click at [436, 44] on button "Close" at bounding box center [442, 41] width 13 height 13
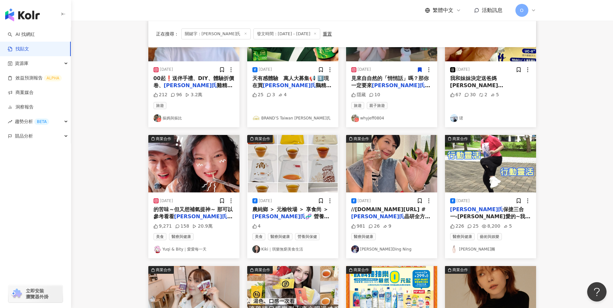
scroll to position [129, 0]
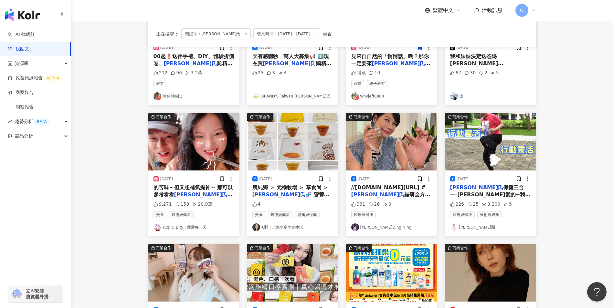
click at [199, 192] on span "新推出的「養蔘元氣凍」✨ Q彈果" at bounding box center [193, 198] width 79 height 13
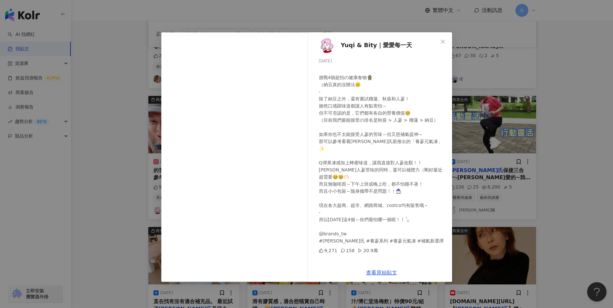
scroll to position [162, 0]
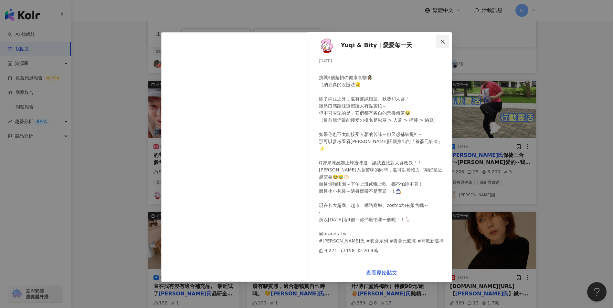
click at [440, 41] on icon "close" at bounding box center [442, 41] width 5 height 5
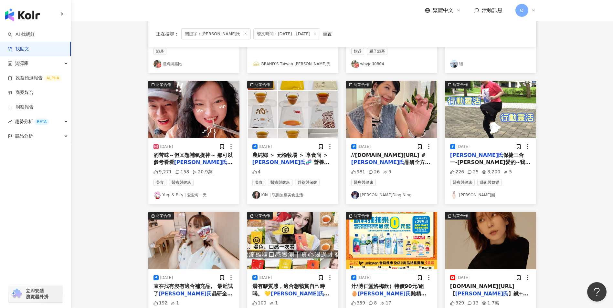
click at [494, 156] on span "保捷三合一-[PERSON_NAME]愛的~我準備好行動力，要開演唱會啦💃 很多人看我跳舞、走位、舞台上上下下 都問說：妳怎麼這麼有行動力？都不會累喔？ 其實…" at bounding box center [490, 187] width 81 height 71
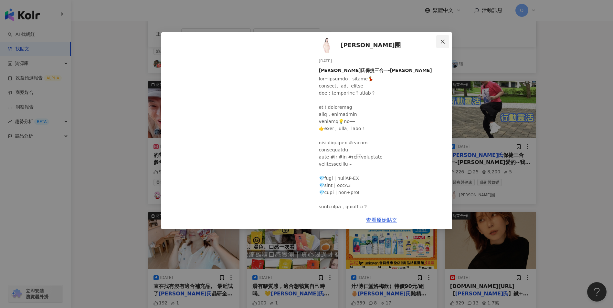
click at [444, 40] on icon "close" at bounding box center [442, 41] width 5 height 5
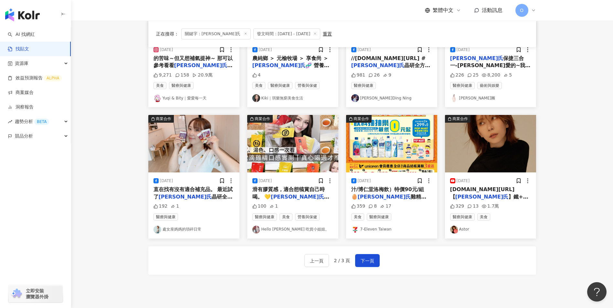
scroll to position [291, 0]
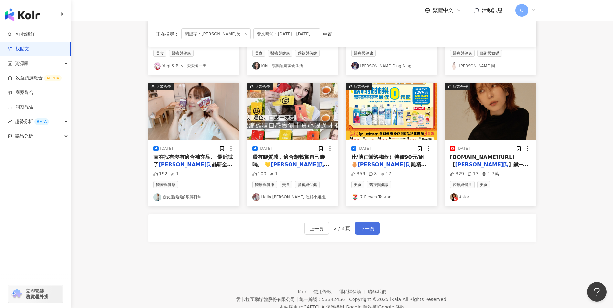
click at [373, 227] on span "下一頁" at bounding box center [368, 229] width 14 height 8
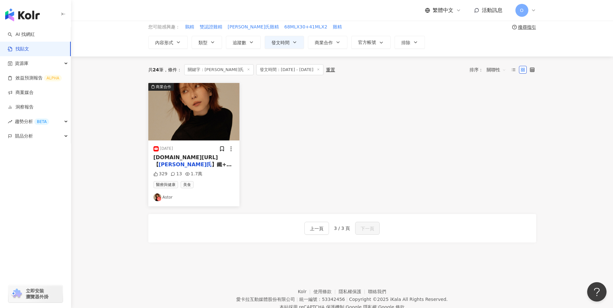
scroll to position [0, 0]
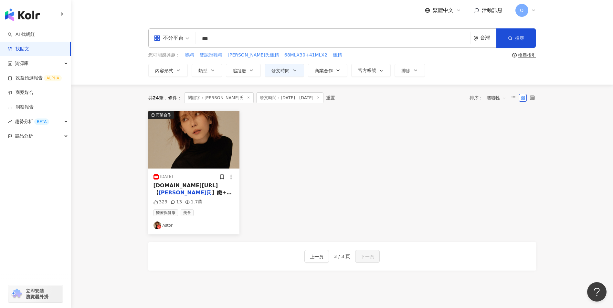
click at [220, 97] on span "關鍵字：[PERSON_NAME]氏" at bounding box center [219, 97] width 70 height 11
click at [247, 97] on icon at bounding box center [248, 97] width 3 height 3
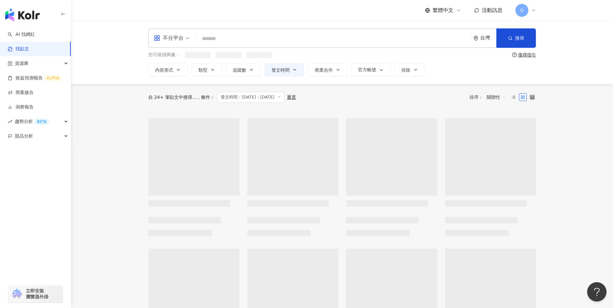
click at [225, 43] on input "search" at bounding box center [334, 39] width 270 height 14
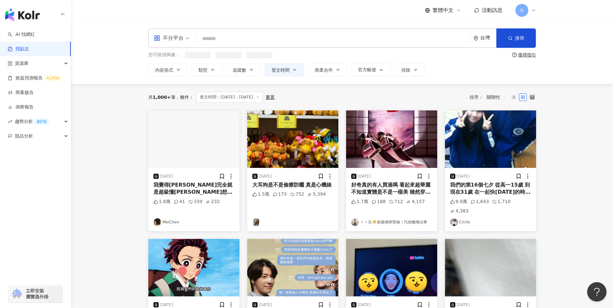
paste input "******"
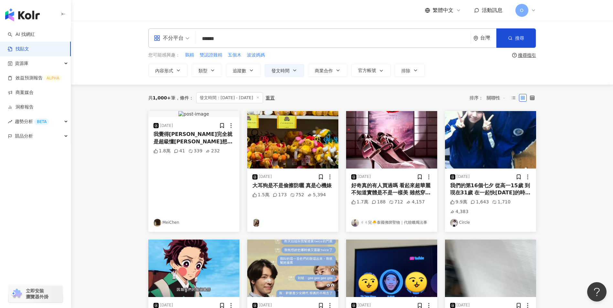
type input "******"
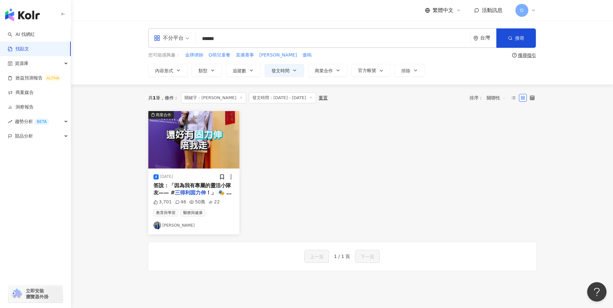
click at [214, 190] on span "！」 🎭 舞台劇排練、表" at bounding box center [193, 196] width 78 height 13
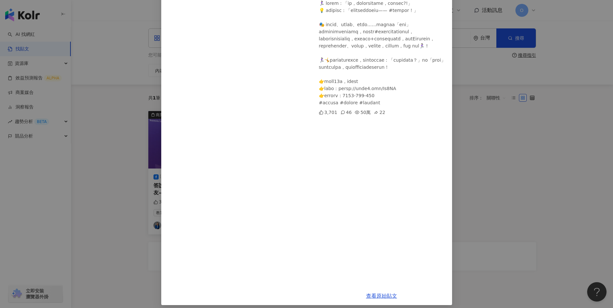
scroll to position [81, 0]
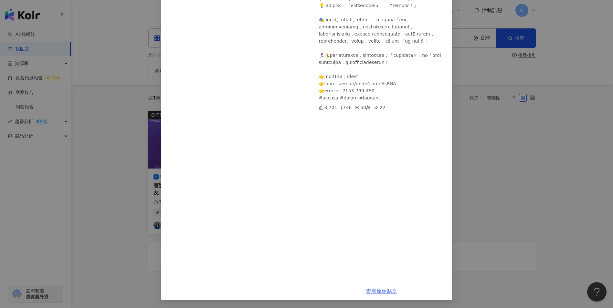
click at [369, 292] on link "查看原始貼文" at bounding box center [381, 291] width 31 height 6
click at [490, 173] on div "[PERSON_NAME][DATE] 走得久，走得遠！ 3,701 46 50萬 22 查看原始貼文" at bounding box center [306, 154] width 613 height 308
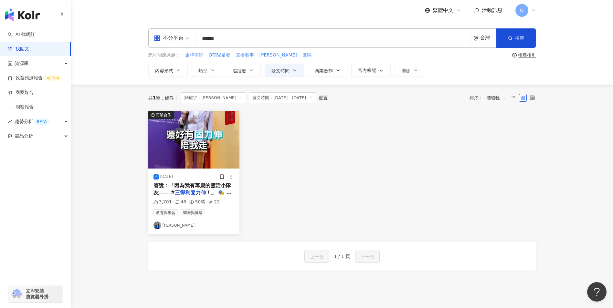
click at [240, 97] on icon at bounding box center [241, 97] width 3 height 3
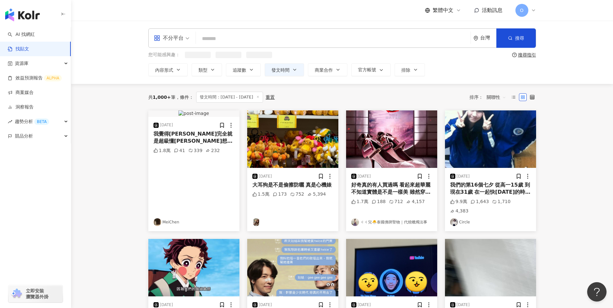
click at [234, 38] on input "search" at bounding box center [334, 39] width 270 height 14
paste input "***"
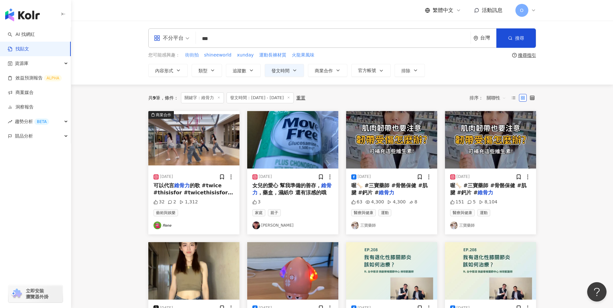
click at [202, 187] on span "的歌 #twice #thisisfor #twicethisisfor #twice_thisisfor #트와이스 #dancechallenge #da…" at bounding box center [194, 218] width 80 height 71
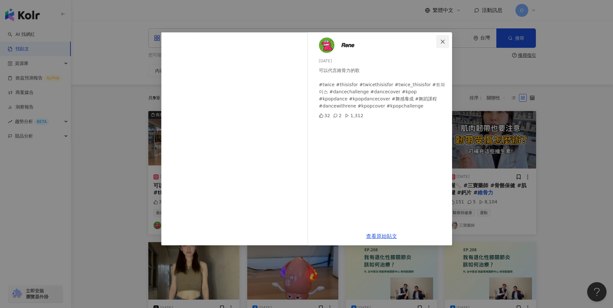
click at [443, 42] on icon "close" at bounding box center [442, 41] width 5 height 5
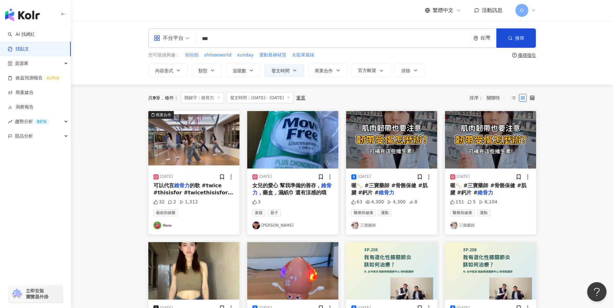
click at [300, 190] on span "，藥盒，濕紙巾 還有涼感的哦" at bounding box center [292, 193] width 69 height 6
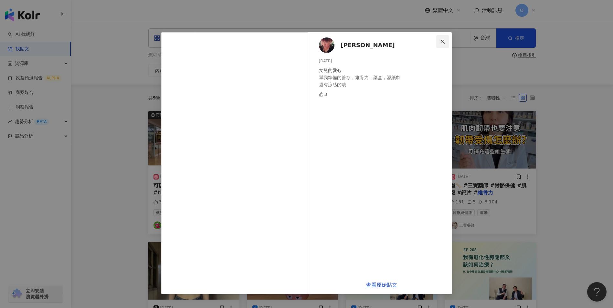
click at [444, 46] on button "Close" at bounding box center [442, 41] width 13 height 13
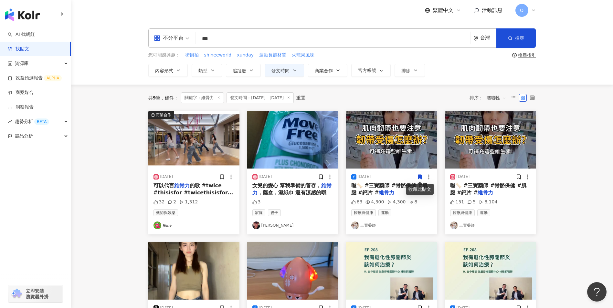
click at [382, 190] on mark "維骨力" at bounding box center [387, 193] width 16 height 6
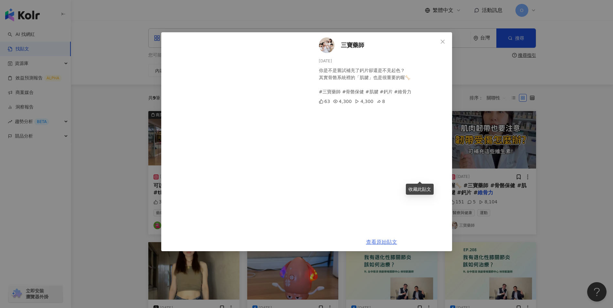
click at [391, 243] on link "查看原始貼文" at bounding box center [381, 242] width 31 height 6
click at [442, 40] on icon "close" at bounding box center [442, 41] width 5 height 5
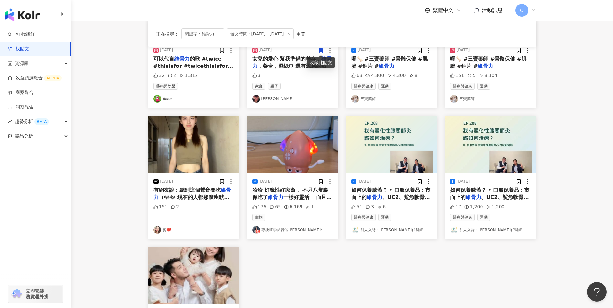
scroll to position [129, 0]
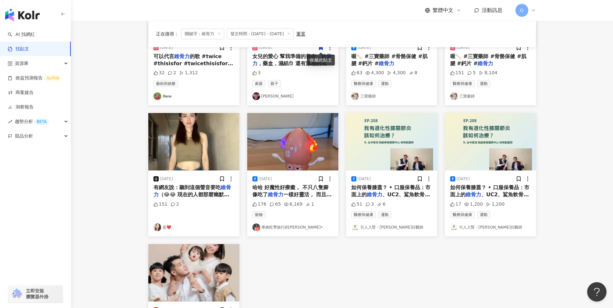
click at [191, 189] on span "有網友說：聽到這個聲音要吃" at bounding box center [187, 188] width 67 height 6
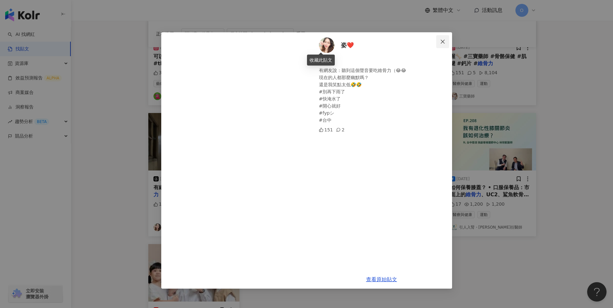
click at [440, 44] on icon "close" at bounding box center [442, 41] width 5 height 5
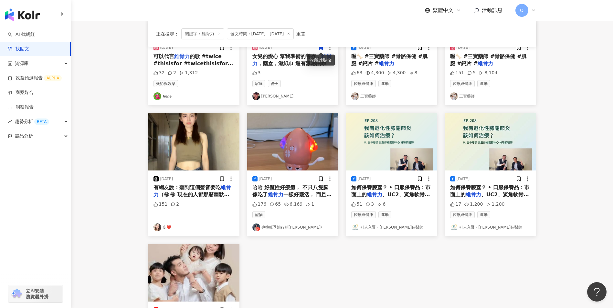
click at [302, 192] on span "一樣好靈活， 而且頭兩旁還會發亮啦" at bounding box center [293, 198] width 80 height 13
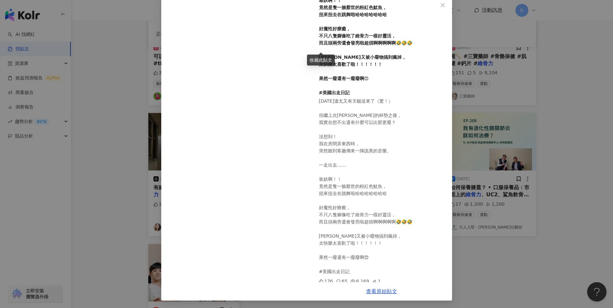
scroll to position [37, 0]
click at [495, 111] on div "專挑旺季旅行的[PERSON_NAME]• [DATE] [DATE]溫尢又有天貓送來了（驚！） 但繼上次[PERSON_NAME]的杯墊之後， 我實在想不出…" at bounding box center [306, 154] width 613 height 308
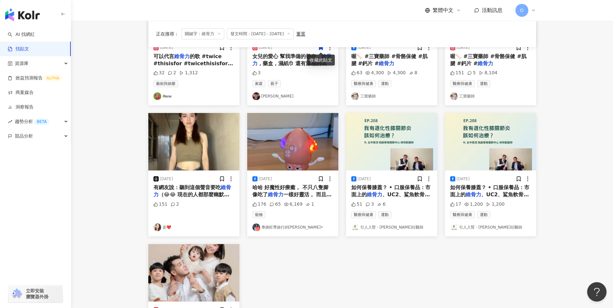
click at [392, 185] on span "如何保養膝蓋？ • 口服保養品：市面上的" at bounding box center [390, 191] width 79 height 13
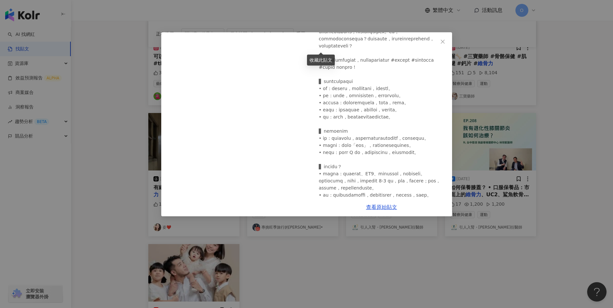
scroll to position [129, 0]
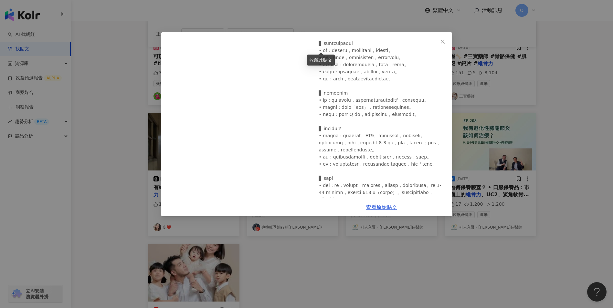
click at [381, 258] on div "引人入腎・[PERSON_NAME]任醫師 [DATE] 51 3 6 查看原始貼文" at bounding box center [306, 154] width 613 height 308
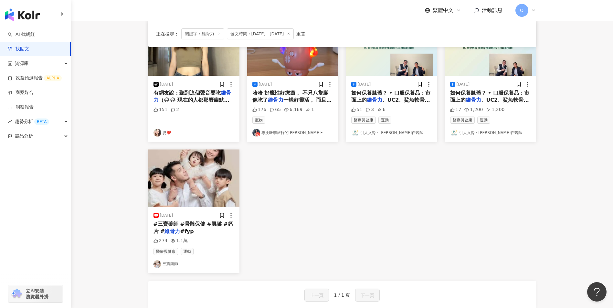
scroll to position [226, 0]
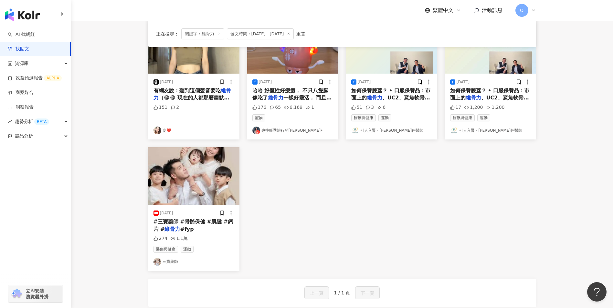
click at [178, 221] on span "#三寶藥師 #骨骼保健 #肌腱 #鈣片 #" at bounding box center [194, 225] width 80 height 13
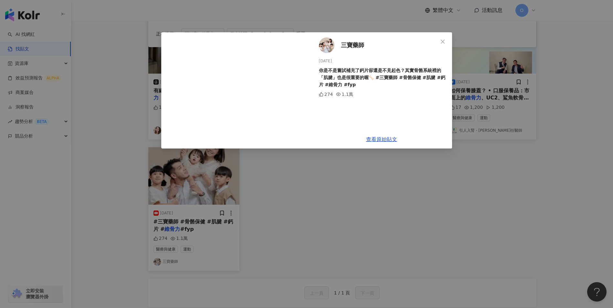
click at [361, 202] on div "三寶藥師 [DATE] 你是不是嘗試補充了鈣片卻還是不見起色？其實骨骼系統裡的「肌腱」也是很重要的喔🦴 #三寶藥師 #骨骼保健 #肌腱 #鈣片 #維骨力 #f…" at bounding box center [306, 154] width 613 height 308
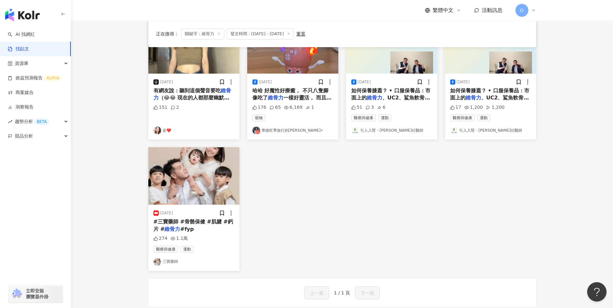
click at [219, 34] on line at bounding box center [219, 34] width 2 height 2
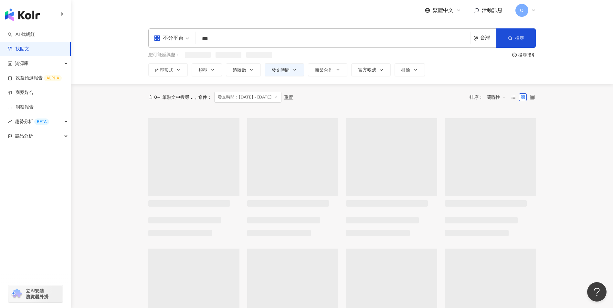
click at [229, 37] on input "***" at bounding box center [334, 39] width 270 height 14
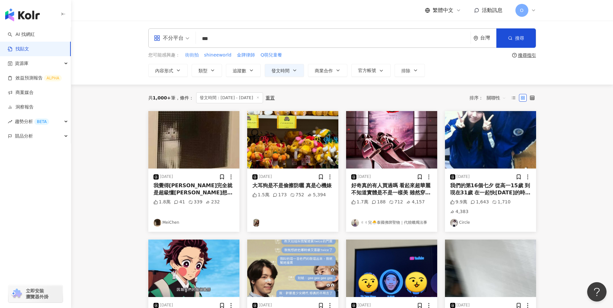
drag, startPoint x: 229, startPoint y: 37, endPoint x: 192, endPoint y: 42, distance: 36.9
click at [192, 42] on div "不分平台 維骨力 *** 台灣 搜尋" at bounding box center [342, 37] width 388 height 19
paste input "*"
type input "****"
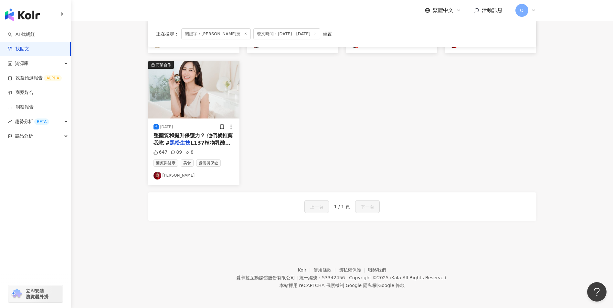
scroll to position [313, 0]
click at [244, 33] on icon at bounding box center [245, 33] width 3 height 3
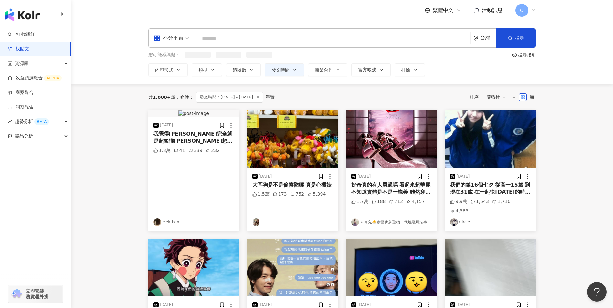
click at [231, 38] on input "search" at bounding box center [334, 39] width 270 height 14
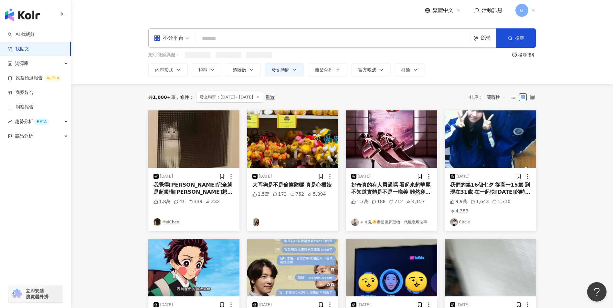
paste input "**"
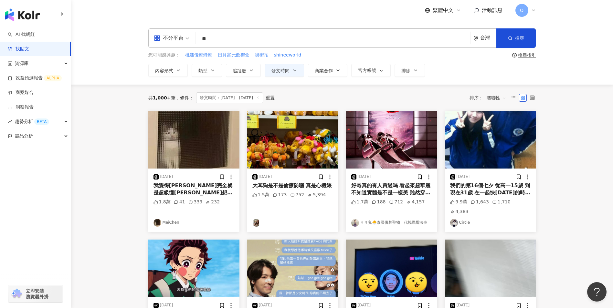
type input "**"
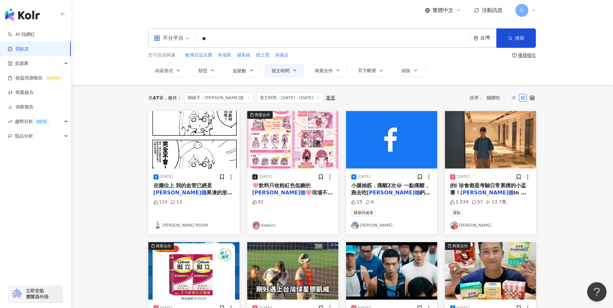
click at [373, 188] on span "小腿抽筋，痛醒2次😂 一點痛醒，跑去吃" at bounding box center [390, 189] width 79 height 13
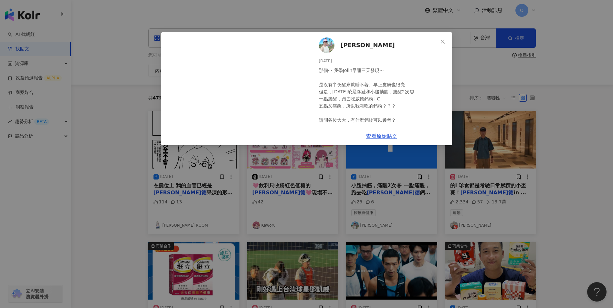
drag, startPoint x: 443, startPoint y: 38, endPoint x: 440, endPoint y: 57, distance: 18.8
click at [443, 38] on button "Close" at bounding box center [442, 41] width 13 height 13
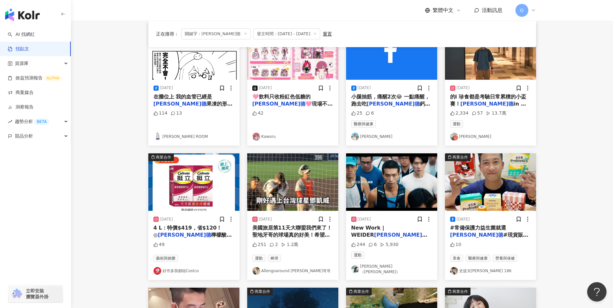
scroll to position [129, 0]
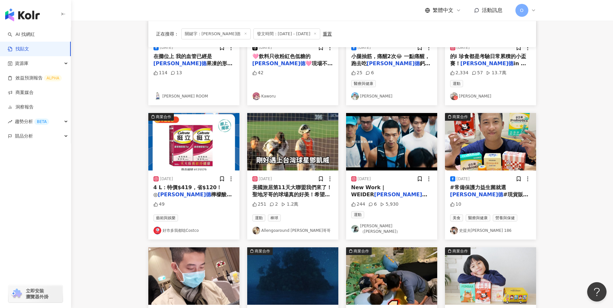
click at [181, 193] on span "檸檬酸鈣 90包：特價$719，省" at bounding box center [193, 198] width 79 height 13
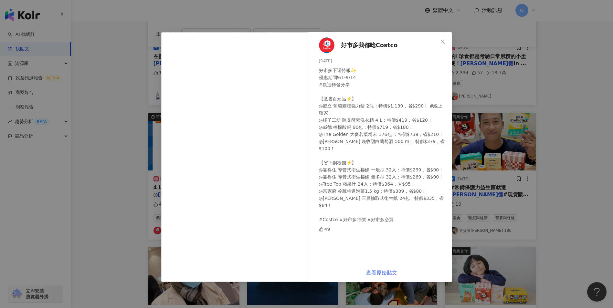
click at [378, 271] on link "查看原始貼文" at bounding box center [381, 273] width 31 height 6
click at [449, 45] on button "Close" at bounding box center [442, 41] width 13 height 13
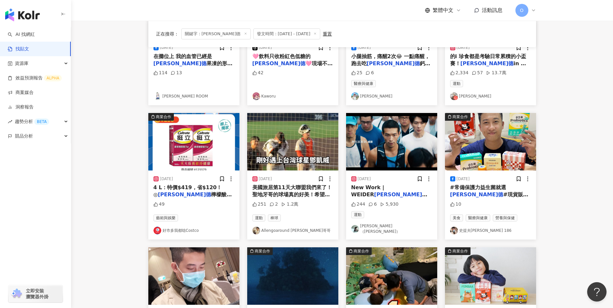
click at [304, 194] on span "美國旅居第11天大聯盟我們來了！ 聖地牙哥的球場真的好美！希望下次還有希望可以看到[PERSON_NAME]發投球！ 現在看主頁連結加入都有送門票喔 #[PE…" at bounding box center [293, 209] width 80 height 49
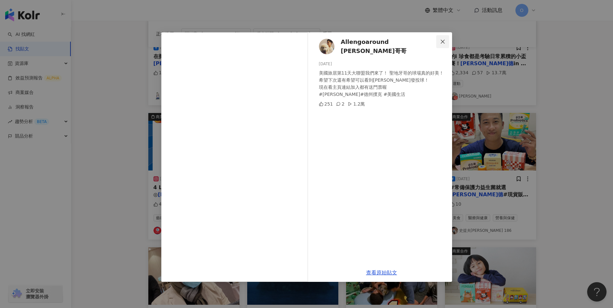
click at [443, 36] on button "Close" at bounding box center [442, 41] width 13 height 13
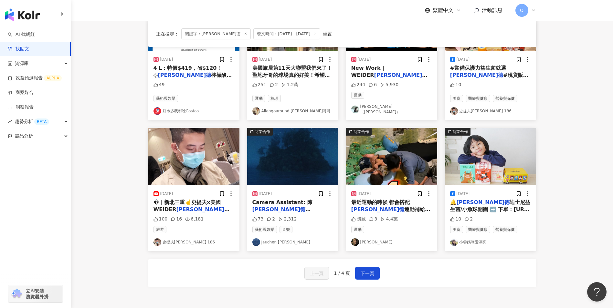
scroll to position [259, 0]
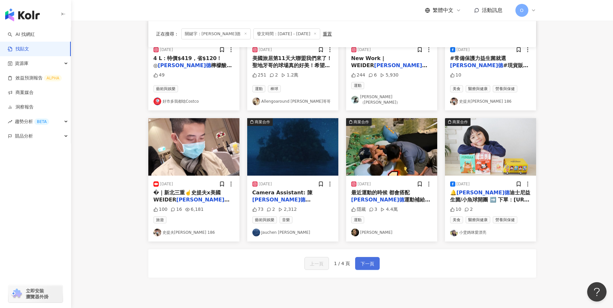
click at [366, 261] on span "下一頁" at bounding box center [368, 264] width 14 height 8
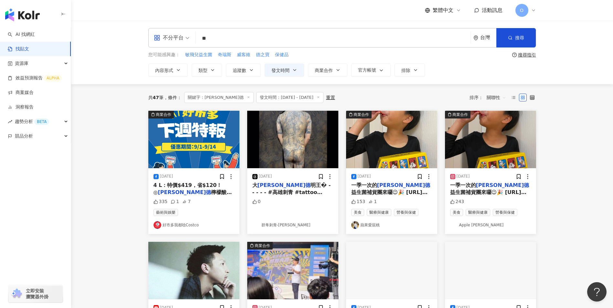
scroll to position [0, 0]
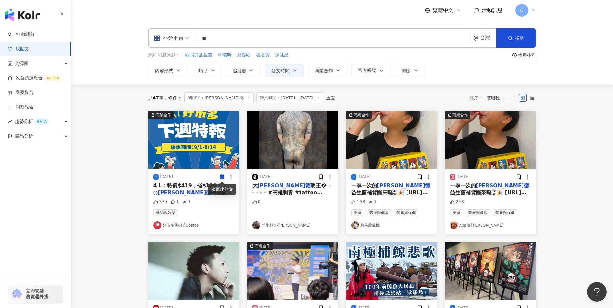
click at [177, 191] on span "檸檬酸鈣 90包：特價$719，省" at bounding box center [193, 196] width 79 height 13
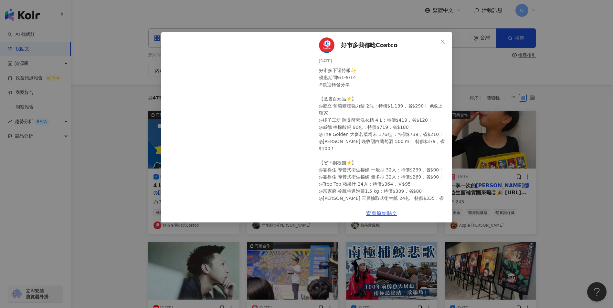
click at [383, 212] on link "查看原始貼文" at bounding box center [381, 213] width 31 height 6
click at [443, 38] on button "Close" at bounding box center [442, 41] width 13 height 13
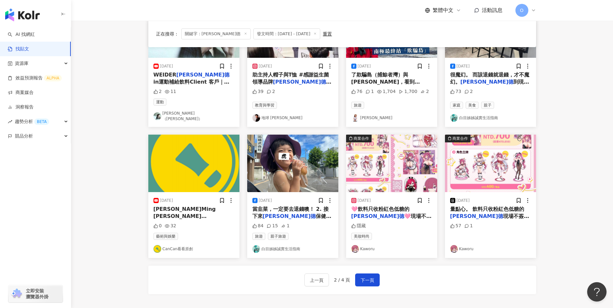
scroll to position [259, 0]
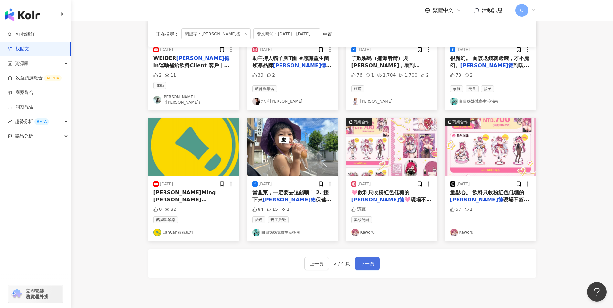
click at [361, 262] on span "下一頁" at bounding box center [368, 264] width 14 height 8
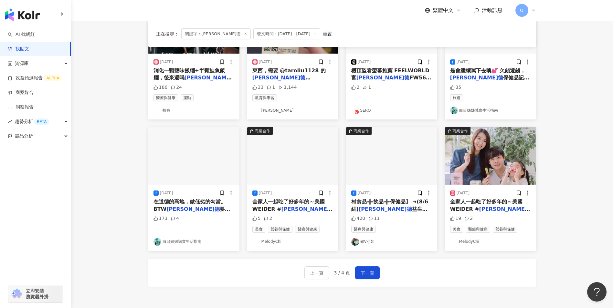
scroll to position [264, 0]
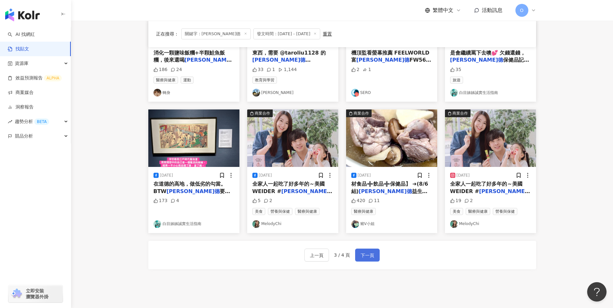
drag, startPoint x: 366, startPoint y: 252, endPoint x: 351, endPoint y: 244, distance: 16.8
click at [365, 252] on span "下一頁" at bounding box center [368, 256] width 14 height 8
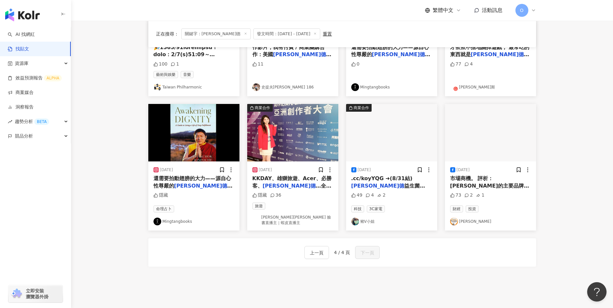
scroll to position [5, 0]
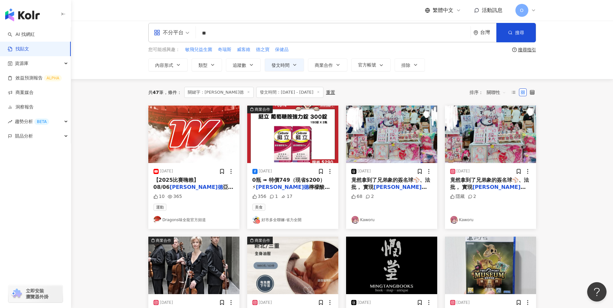
click at [307, 189] on span "檸檬酸鈣 3公克 X 90包 ➠" at bounding box center [292, 190] width 78 height 13
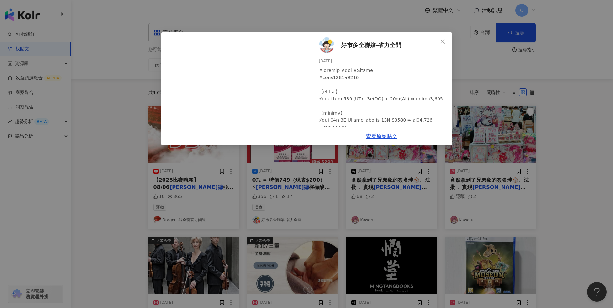
click at [384, 139] on div at bounding box center [383, 195] width 128 height 256
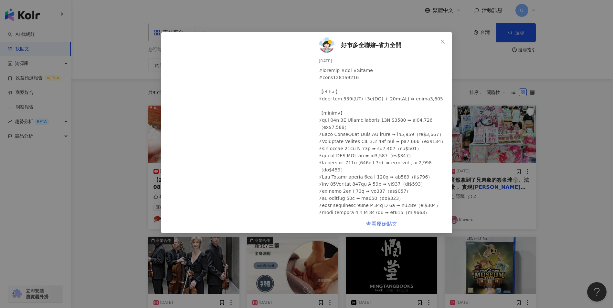
click at [380, 226] on link "查看原始貼文" at bounding box center [381, 224] width 31 height 6
click at [445, 40] on icon "close" at bounding box center [442, 41] width 5 height 5
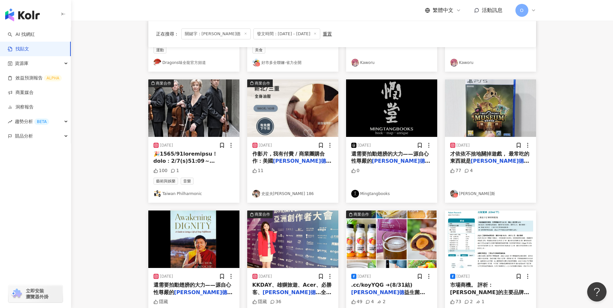
scroll to position [184, 0]
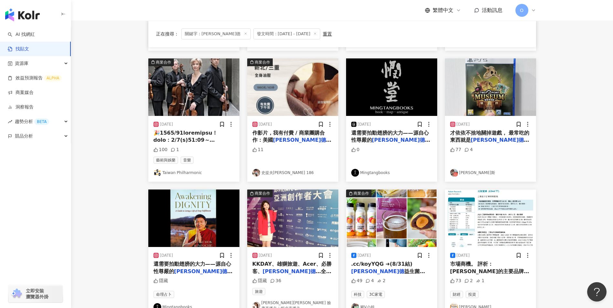
click at [533, 8] on icon at bounding box center [533, 10] width 5 height 5
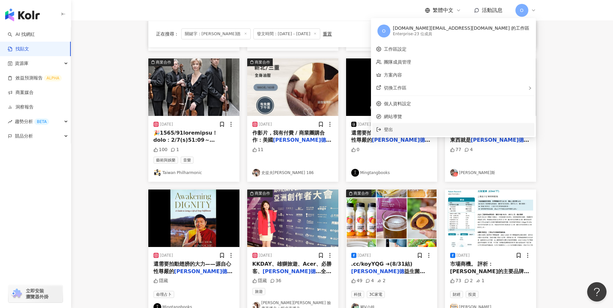
click at [433, 127] on span "登出" at bounding box center [457, 129] width 147 height 7
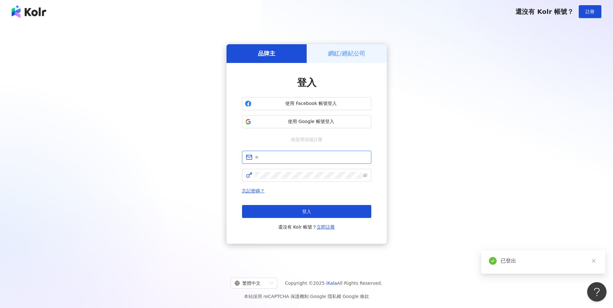
type input "**********"
